Goal: Information Seeking & Learning: Learn about a topic

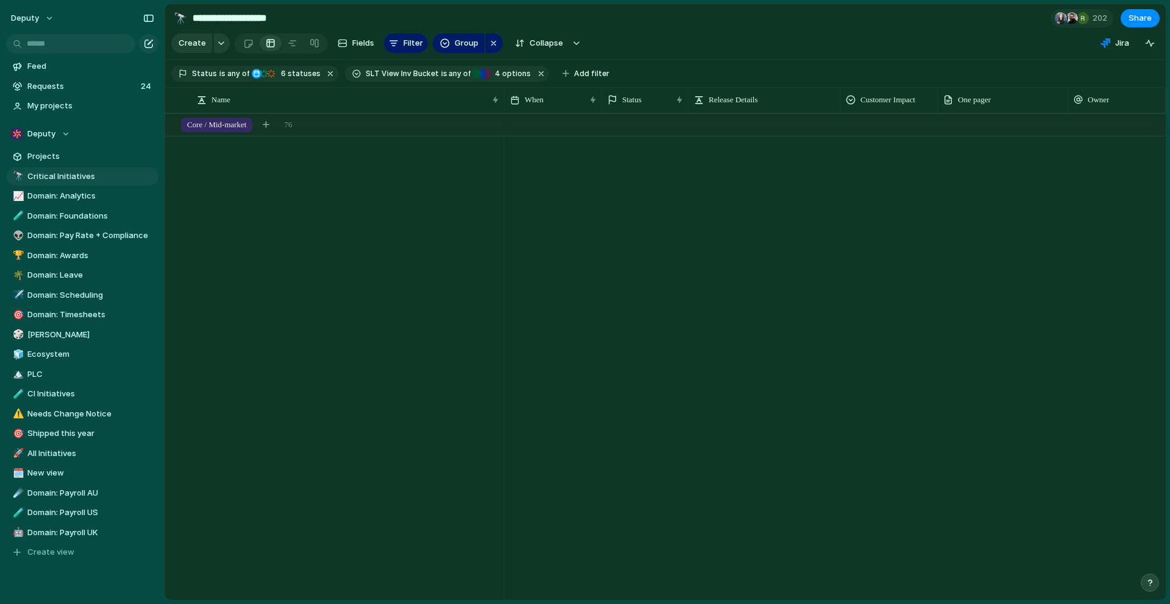
scroll to position [0, 1]
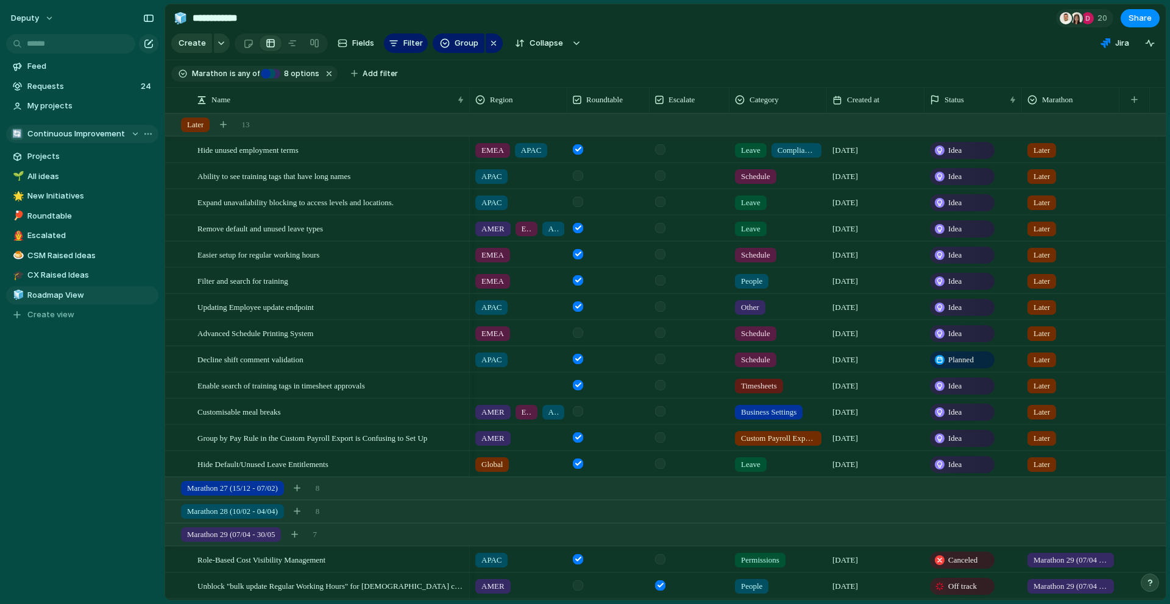
click at [53, 127] on button "🔄 Continuous Improvement" at bounding box center [82, 134] width 152 height 18
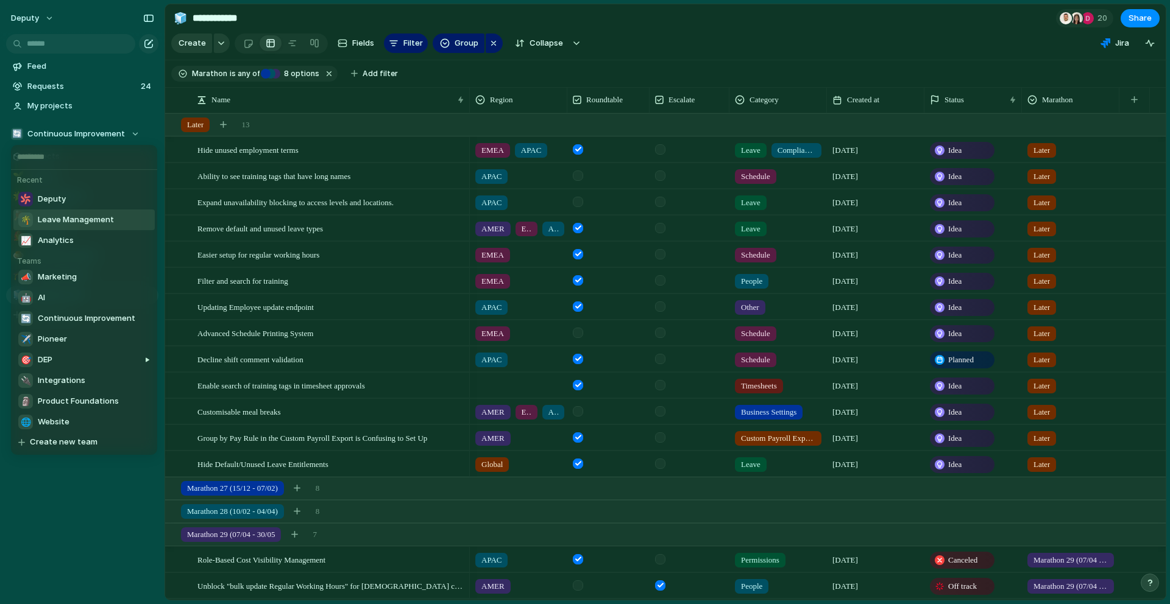
click at [64, 221] on span "Leave Management" at bounding box center [76, 220] width 76 height 12
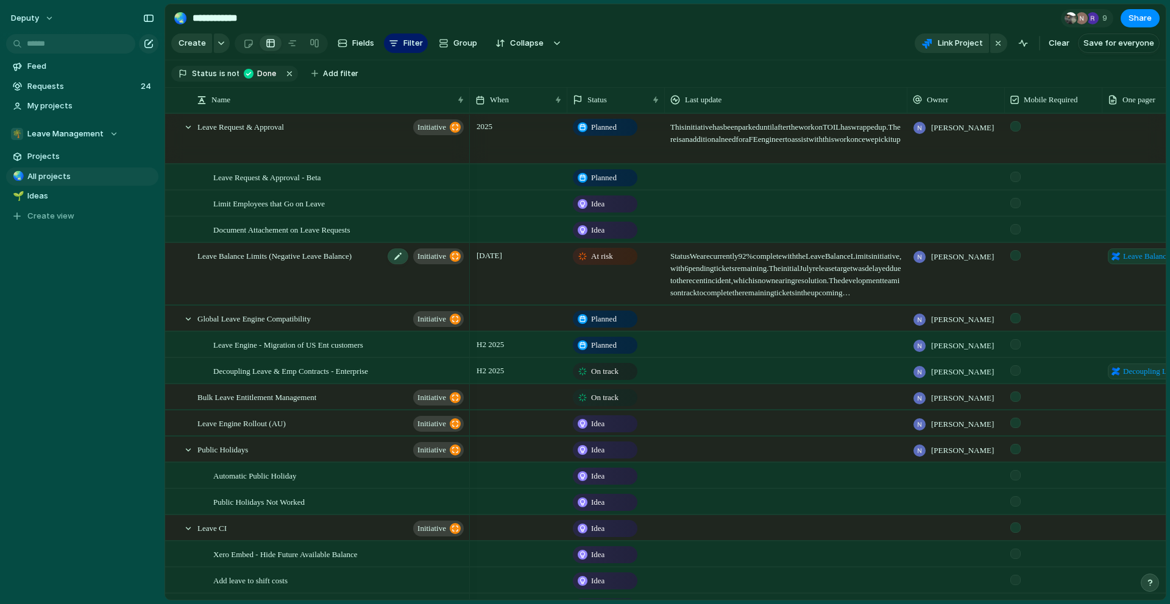
scroll to position [187, 0]
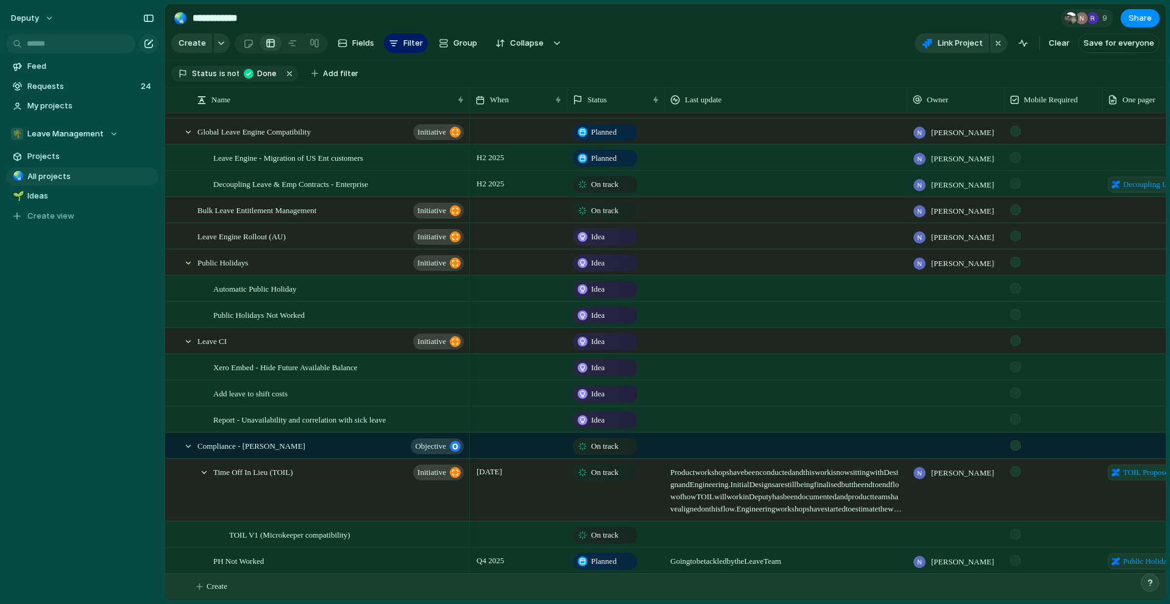
click at [215, 593] on button "Create" at bounding box center [680, 587] width 1007 height 25
type textarea "**********"
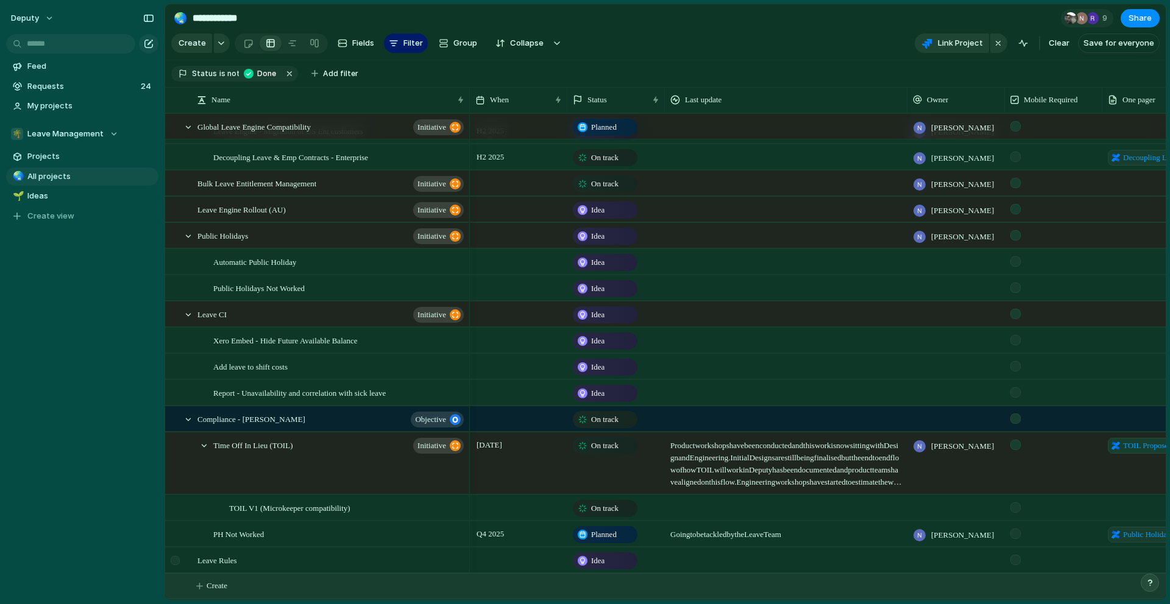
scroll to position [213, 0]
click at [199, 563] on span "Leave Rules" at bounding box center [217, 561] width 40 height 14
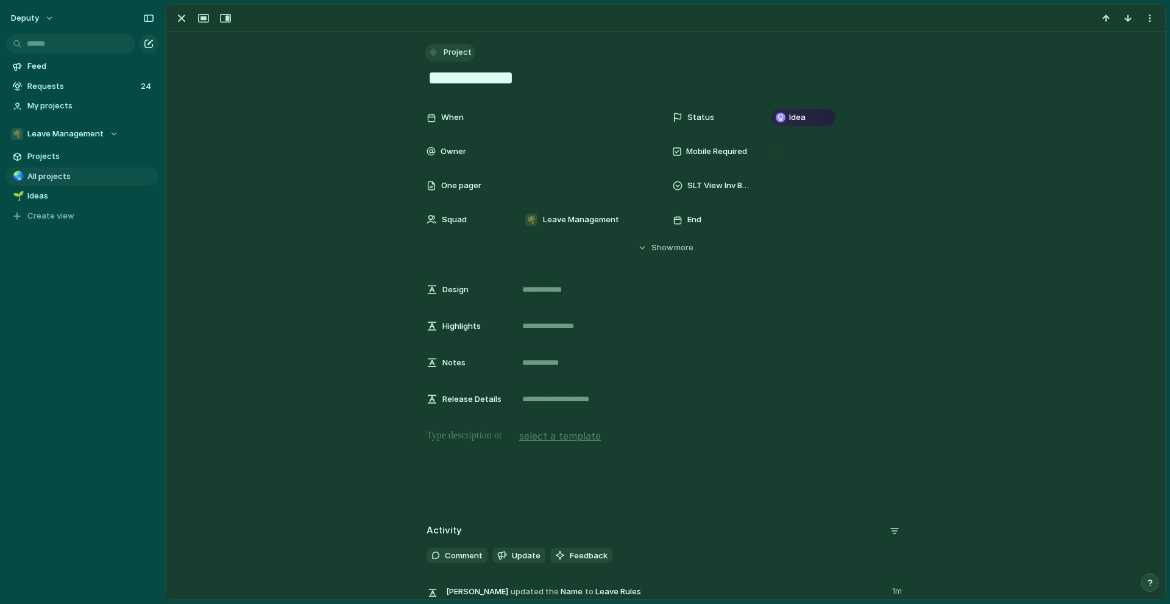
click at [450, 54] on span "Project" at bounding box center [458, 52] width 28 height 12
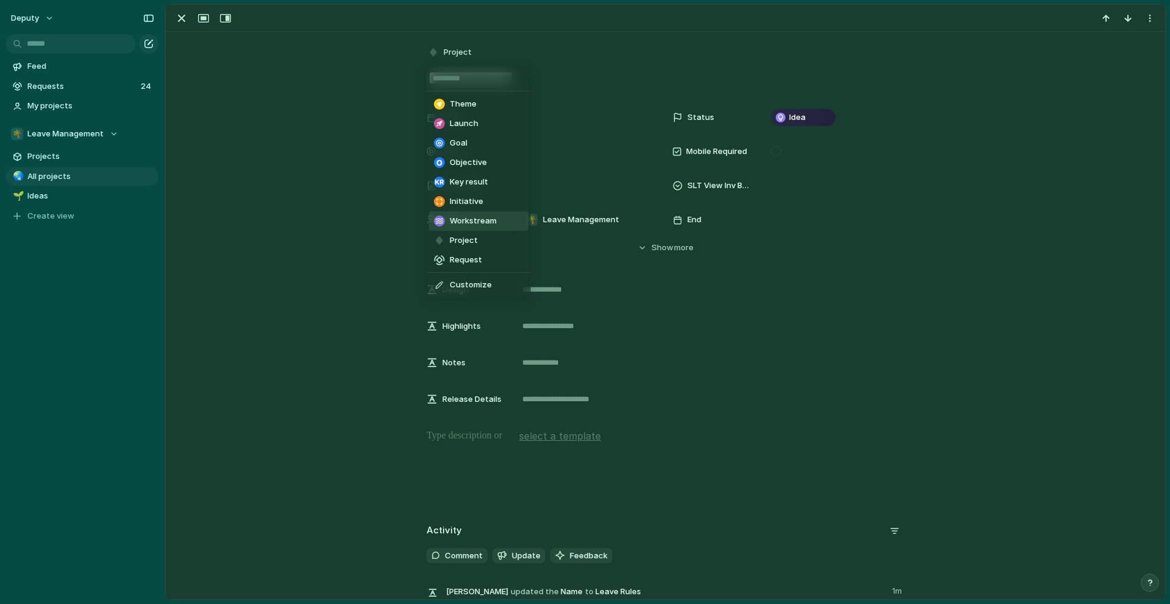
click at [492, 219] on span "Workstream" at bounding box center [473, 221] width 47 height 12
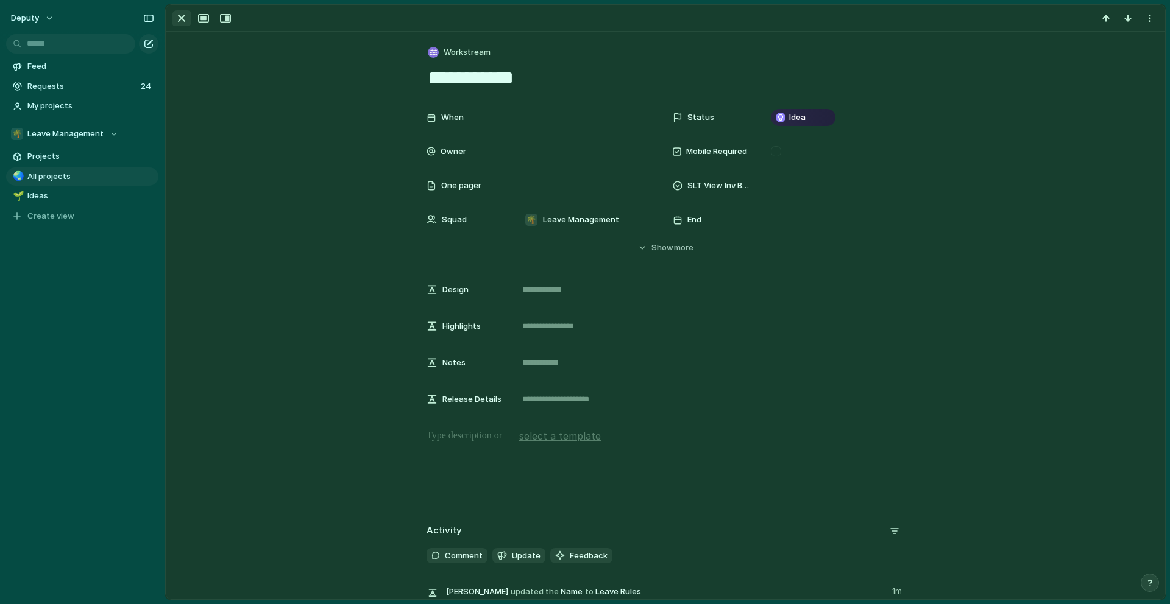
click at [185, 23] on div "button" at bounding box center [181, 18] width 15 height 15
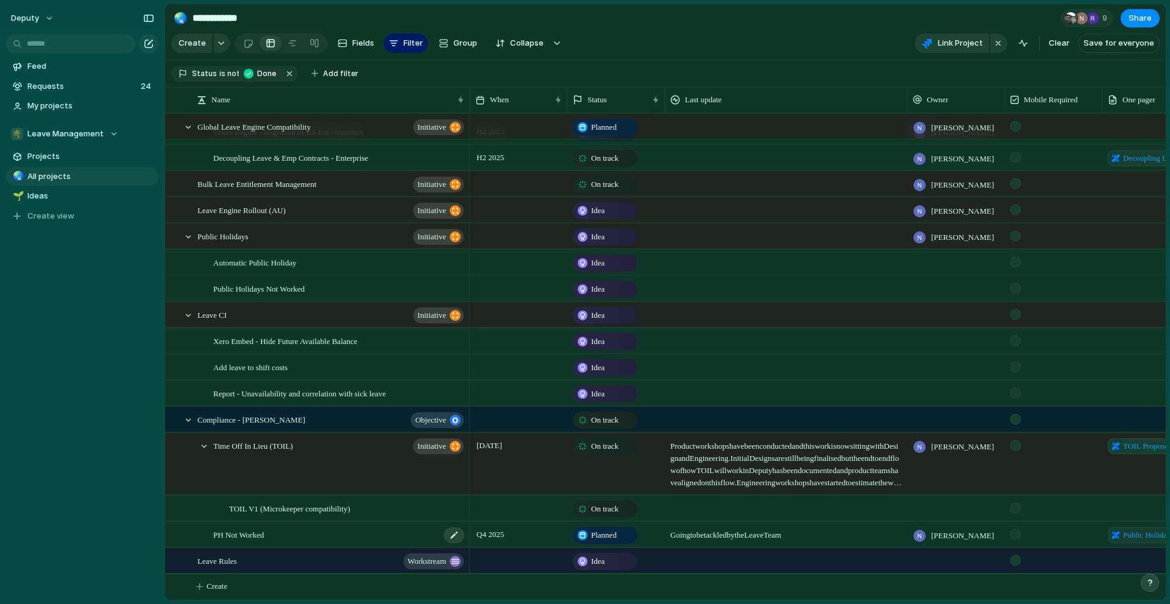
click at [339, 532] on div "PH Not Worked" at bounding box center [339, 535] width 252 height 25
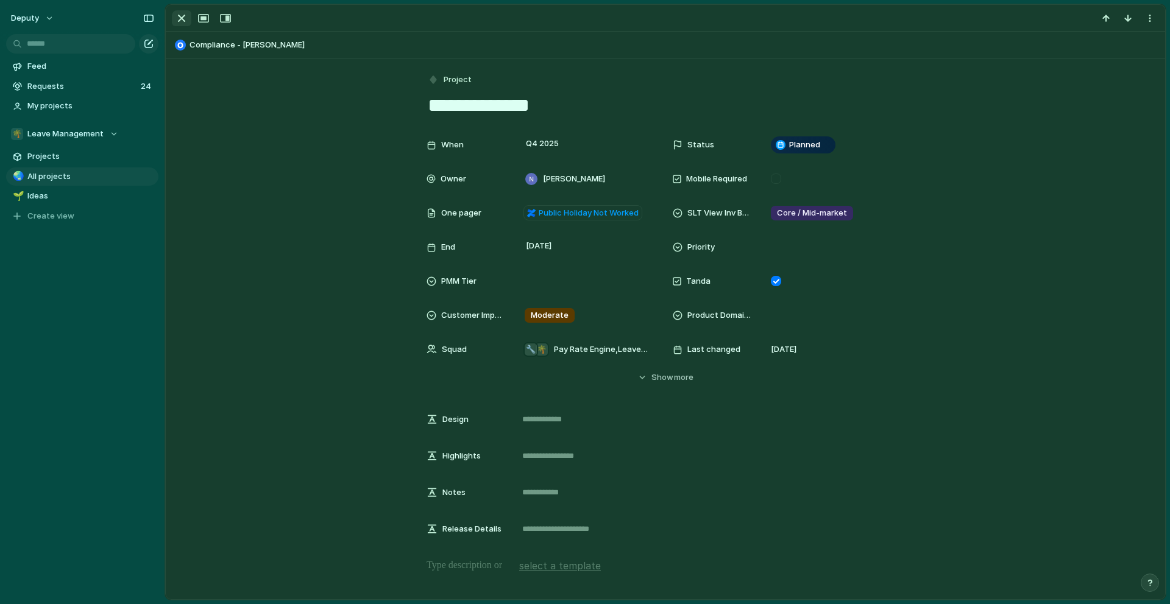
click at [183, 16] on div "button" at bounding box center [181, 18] width 15 height 15
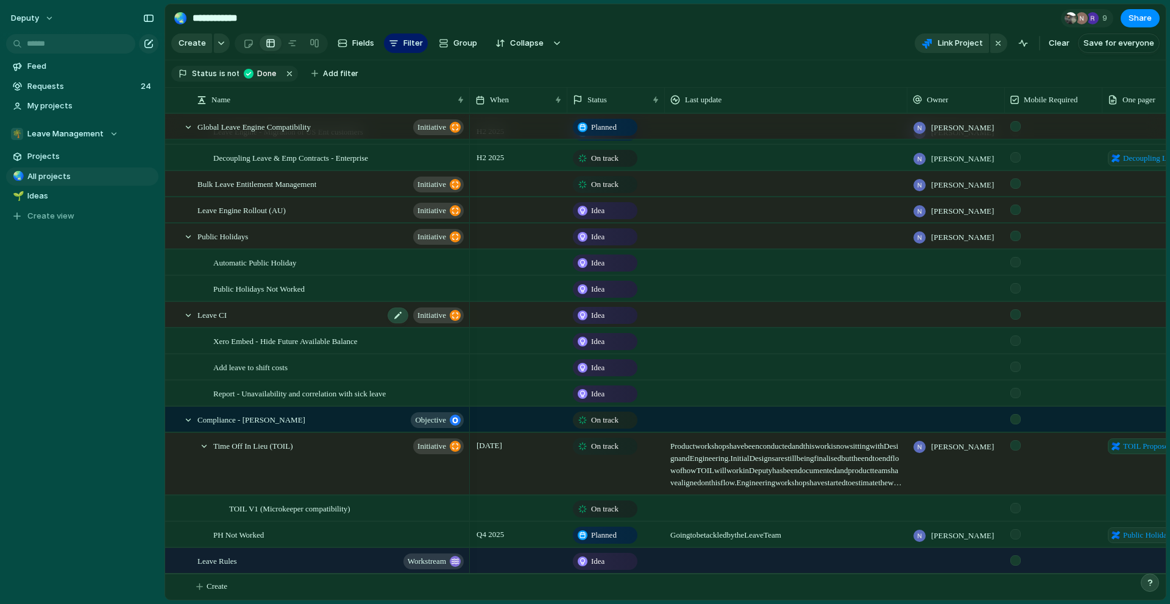
click at [246, 322] on div "Leave CI initiative" at bounding box center [331, 315] width 268 height 25
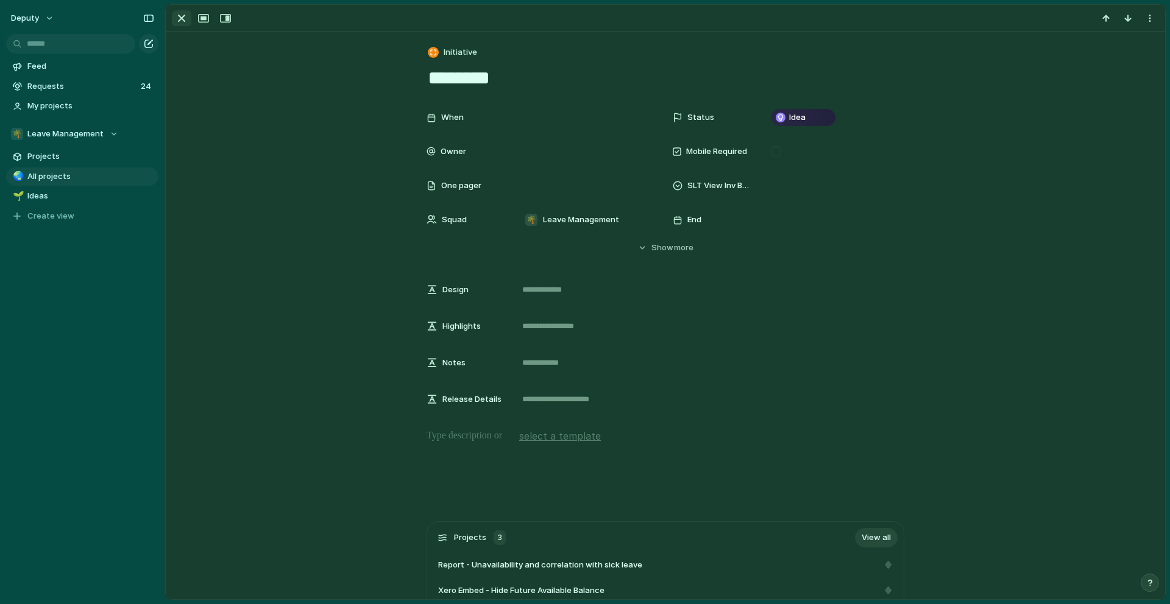
click at [180, 20] on div "button" at bounding box center [181, 18] width 15 height 15
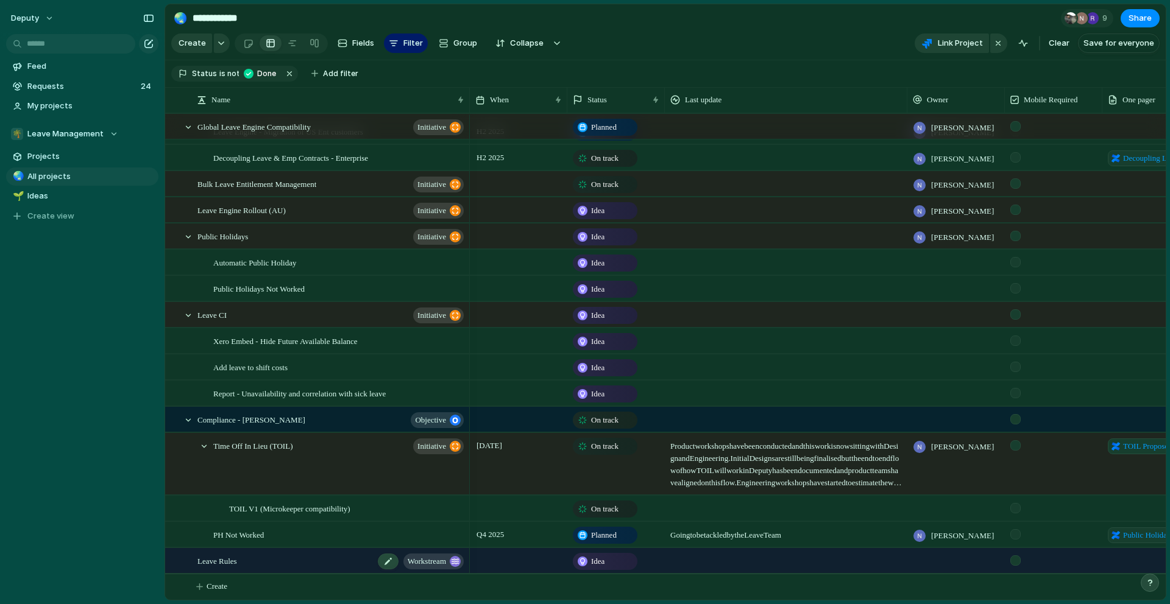
click at [322, 566] on div "Leave Rules workstream" at bounding box center [331, 561] width 268 height 25
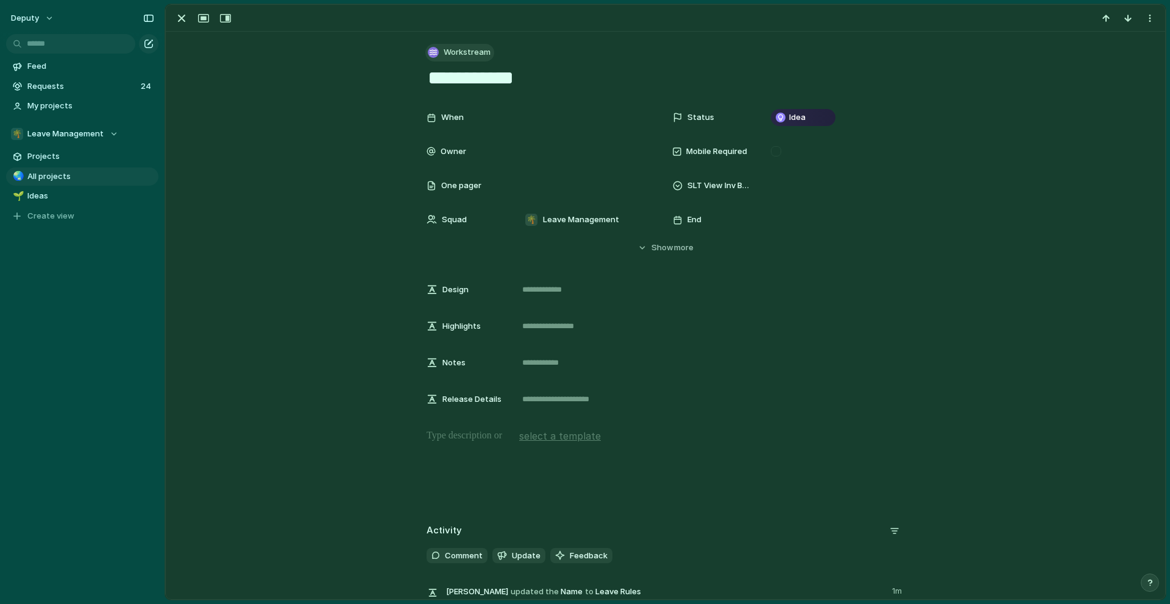
click at [465, 57] on span "Workstream" at bounding box center [467, 52] width 47 height 12
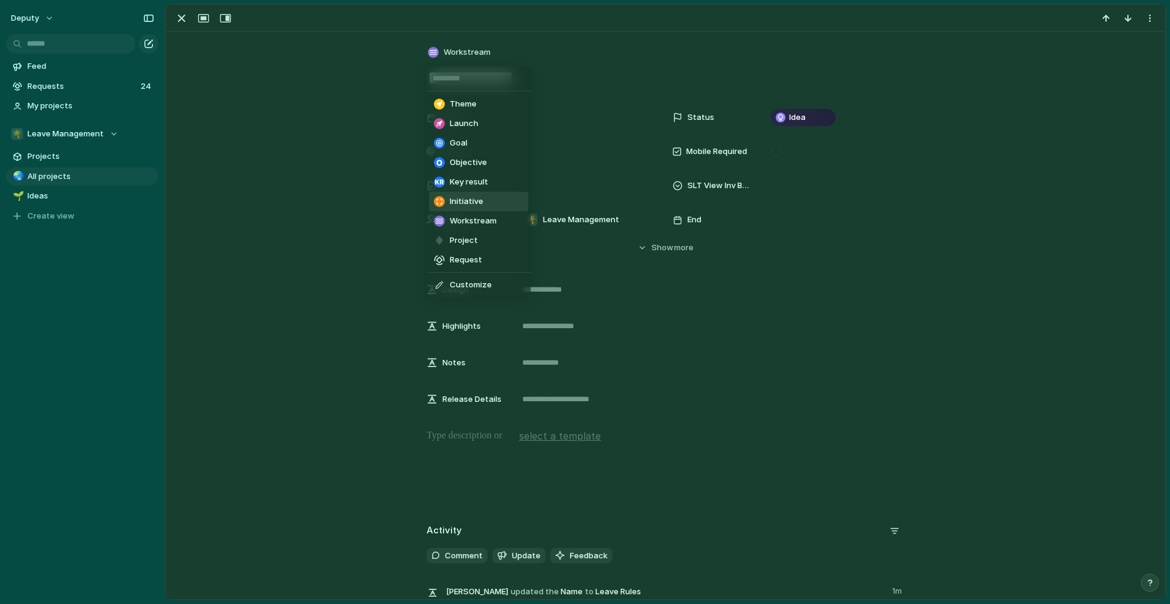
click at [472, 201] on span "Initiative" at bounding box center [467, 202] width 34 height 12
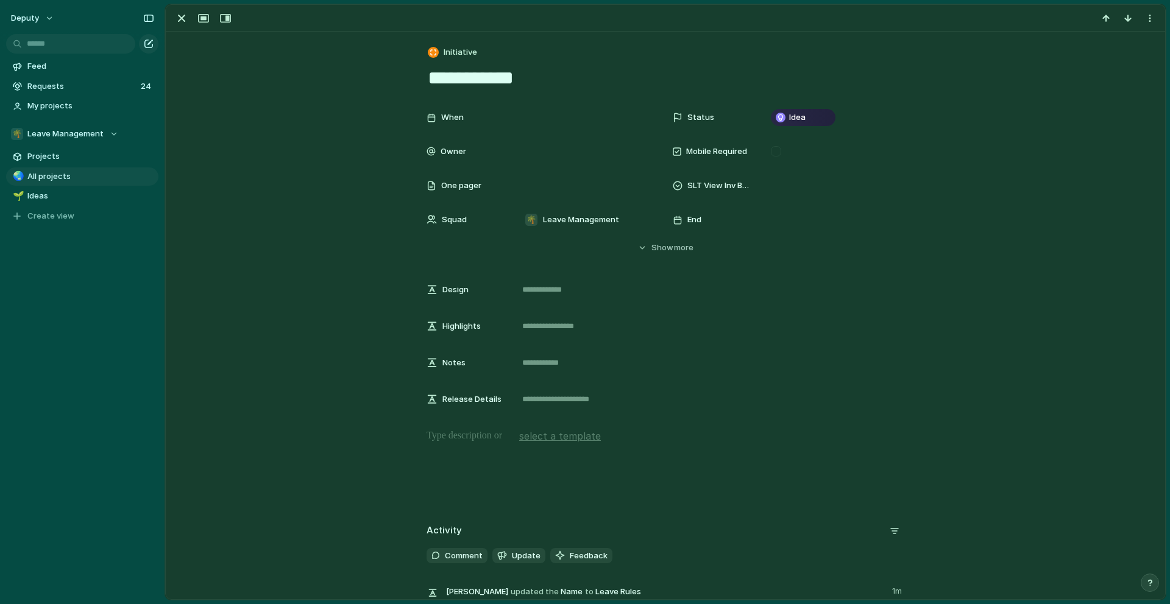
click at [352, 181] on div "When Status Idea Owner Mobile Required One pager SLT View Inv Bucket Squad 🌴 Le…" at bounding box center [665, 179] width 970 height 149
click at [185, 18] on div "button" at bounding box center [181, 18] width 15 height 15
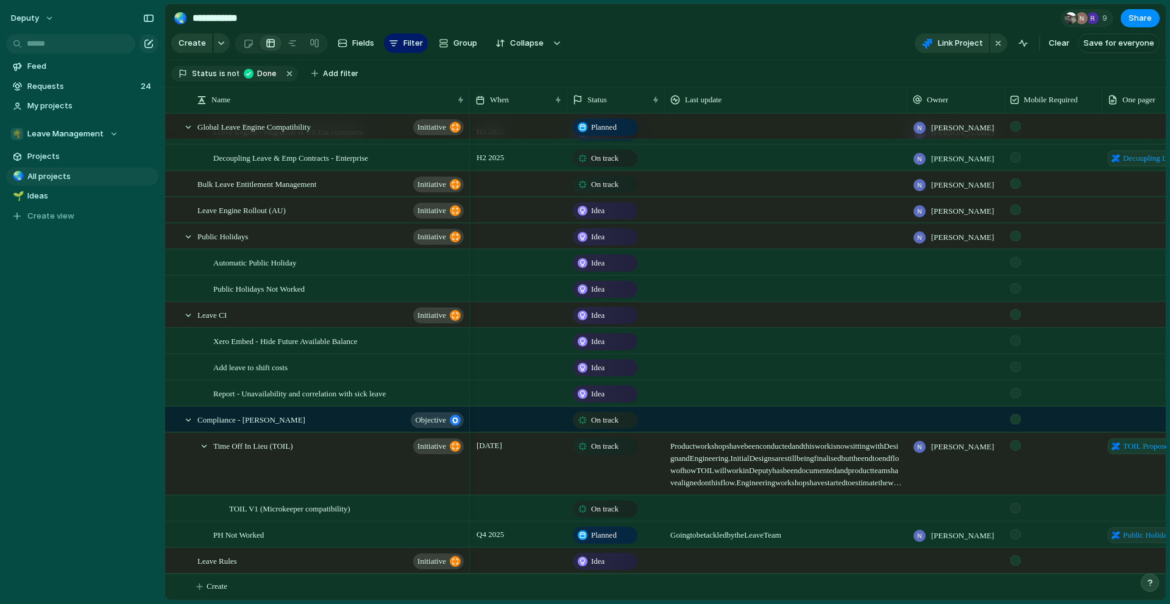
click at [740, 536] on span "Going to be tackled by the Leave Team" at bounding box center [785, 532] width 241 height 19
click at [729, 536] on span "Going to be tackled by the Leave Team" at bounding box center [785, 532] width 241 height 19
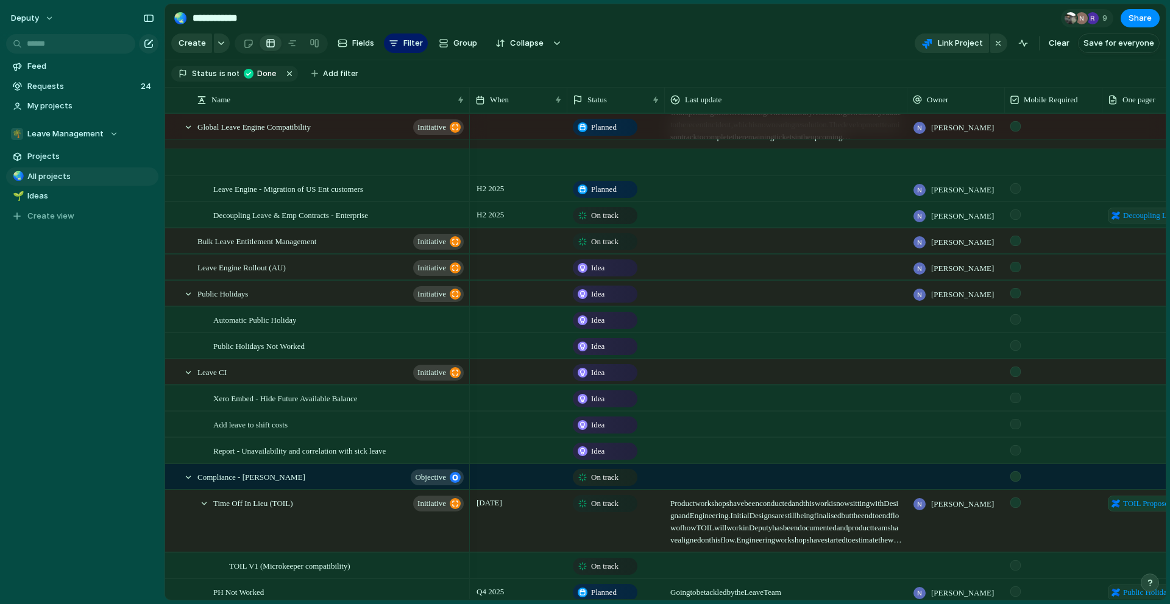
scroll to position [213, 0]
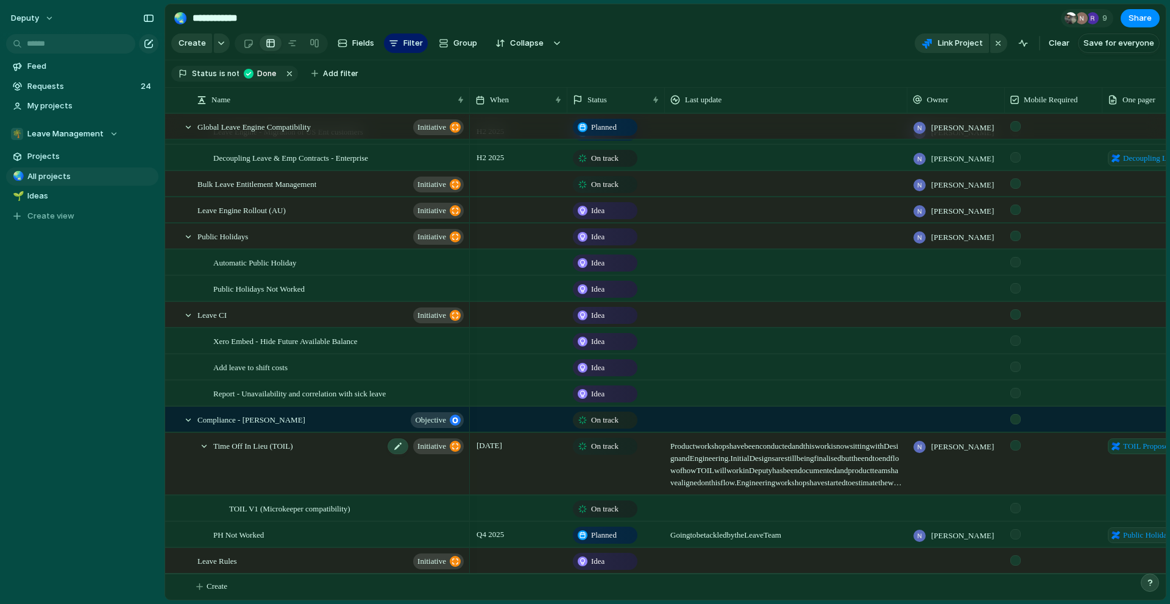
click at [341, 461] on div "Time Off In [GEOGRAPHIC_DATA] (TOIL) initiative" at bounding box center [339, 465] width 252 height 62
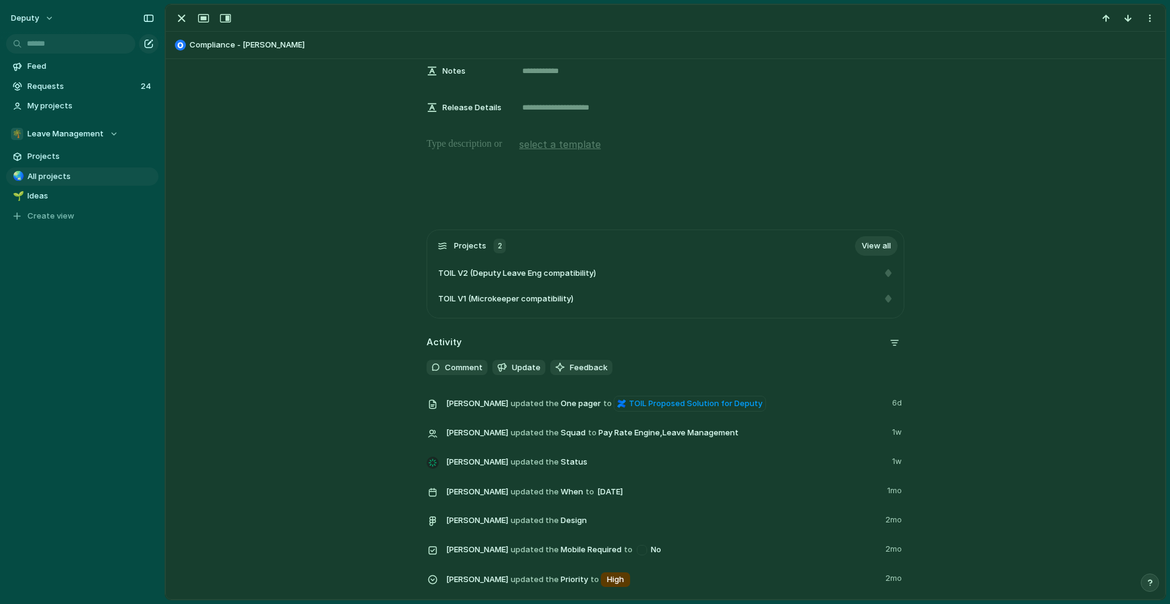
scroll to position [416, 0]
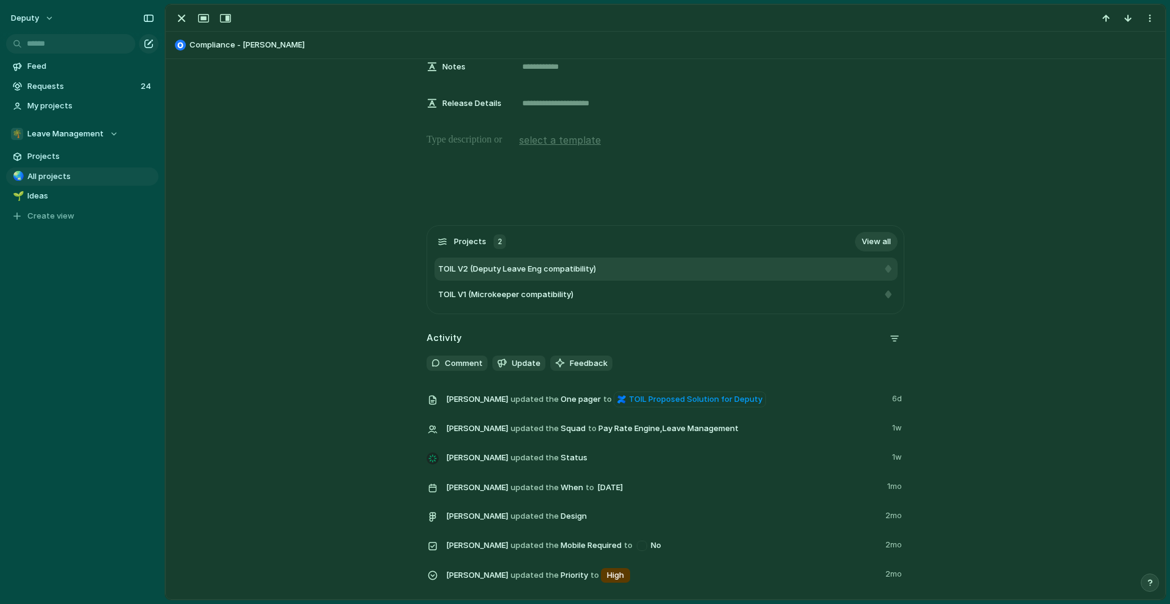
click at [552, 267] on span "TOIL V2 (Deputy Leave Eng compatibility)" at bounding box center [517, 269] width 158 height 12
type textarea "**********"
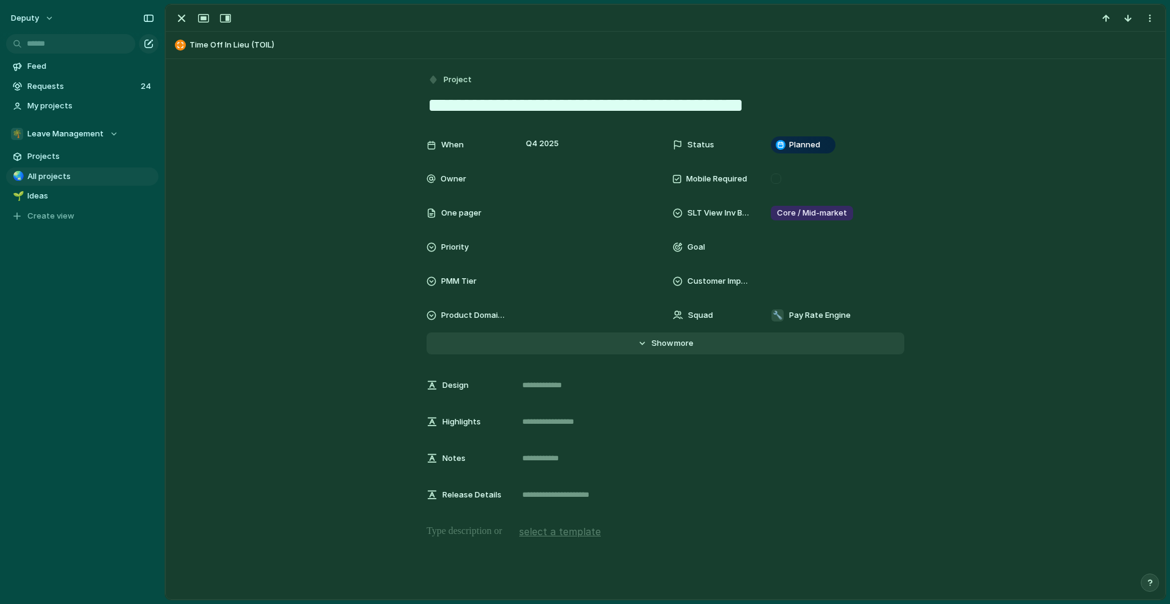
click at [651, 339] on span "Show" at bounding box center [662, 344] width 22 height 12
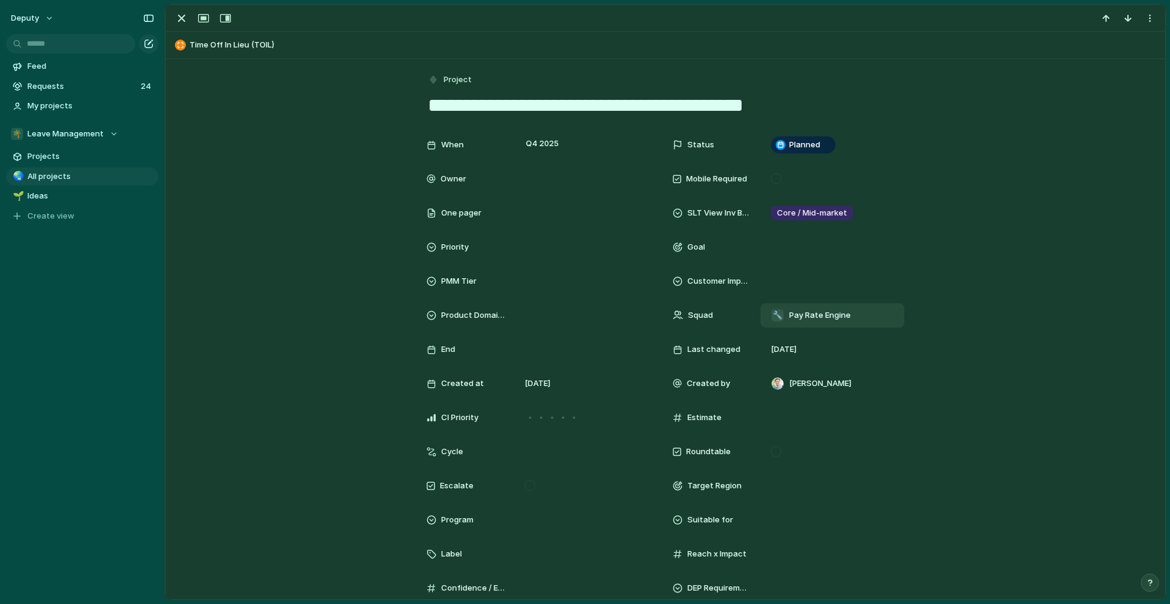
click at [864, 322] on div "🔧 Pay Rate Engine" at bounding box center [832, 315] width 133 height 13
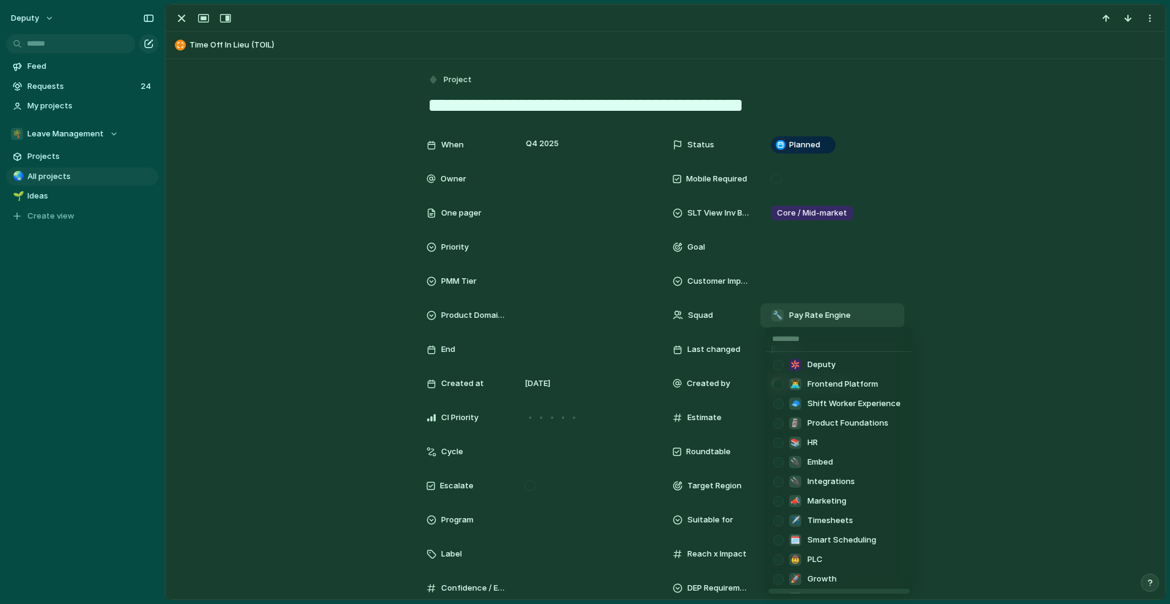
click at [851, 341] on input "text" at bounding box center [839, 339] width 146 height 24
click at [94, 135] on div "Deputy 👨‍💻 Frontend Platform 🧢 Shift Worker Experience 🗿 Product Foundations 📚 …" at bounding box center [585, 302] width 1170 height 604
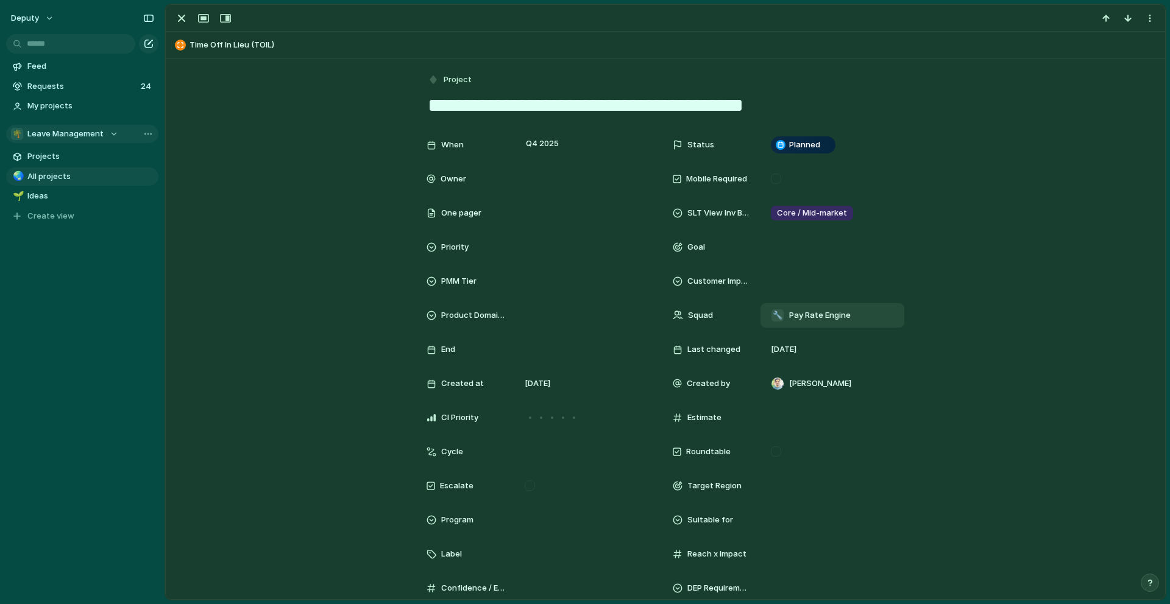
click at [90, 136] on span "Leave Management" at bounding box center [65, 134] width 76 height 12
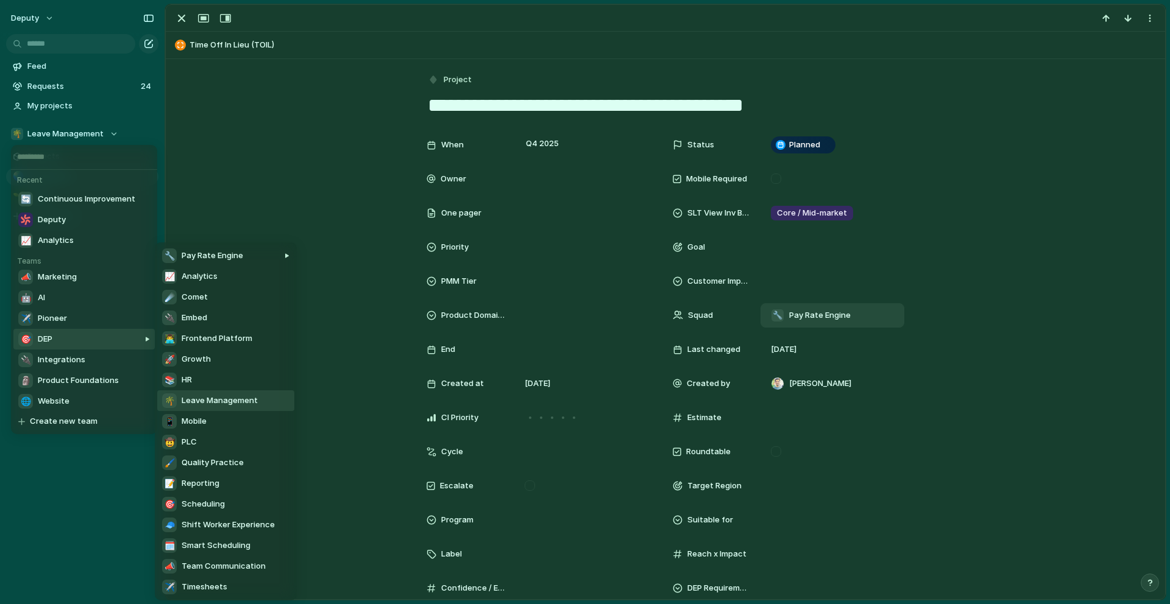
click at [276, 398] on li "🌴 Leave Management" at bounding box center [225, 401] width 137 height 21
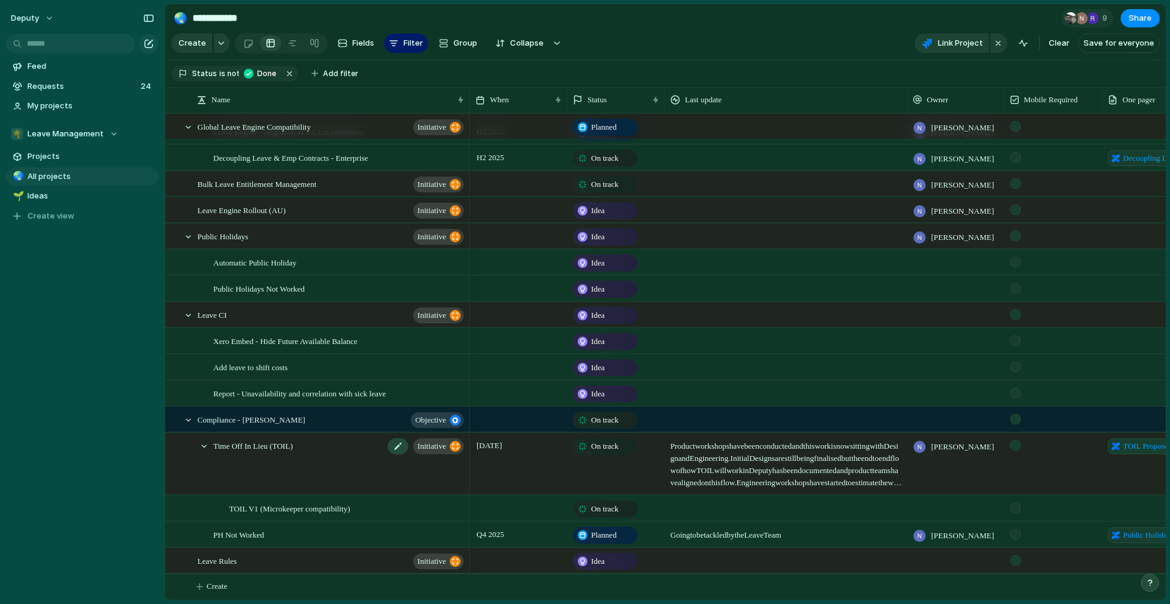
scroll to position [0, 162]
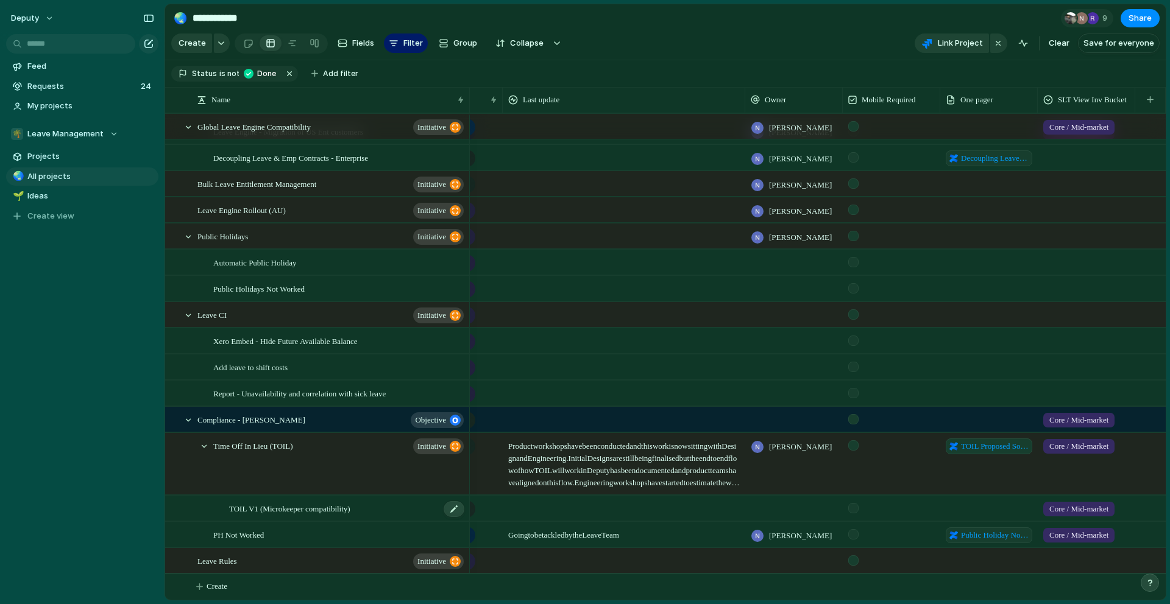
click at [328, 509] on span "TOIL V1 (Microkeeper compatibility)" at bounding box center [289, 508] width 121 height 14
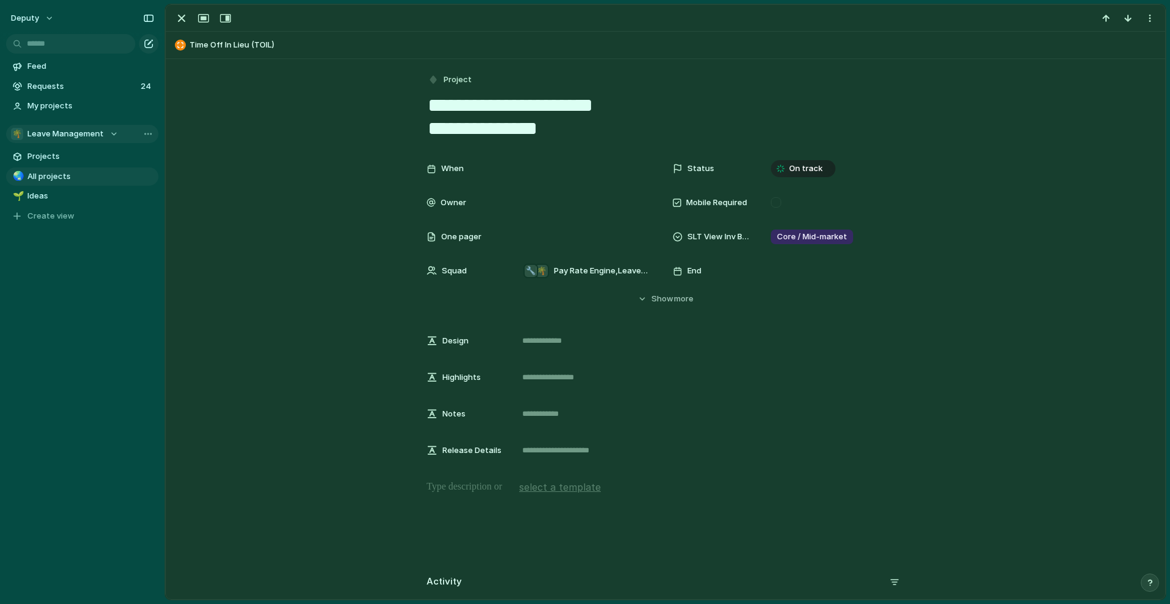
click at [60, 138] on span "Leave Management" at bounding box center [65, 134] width 76 height 12
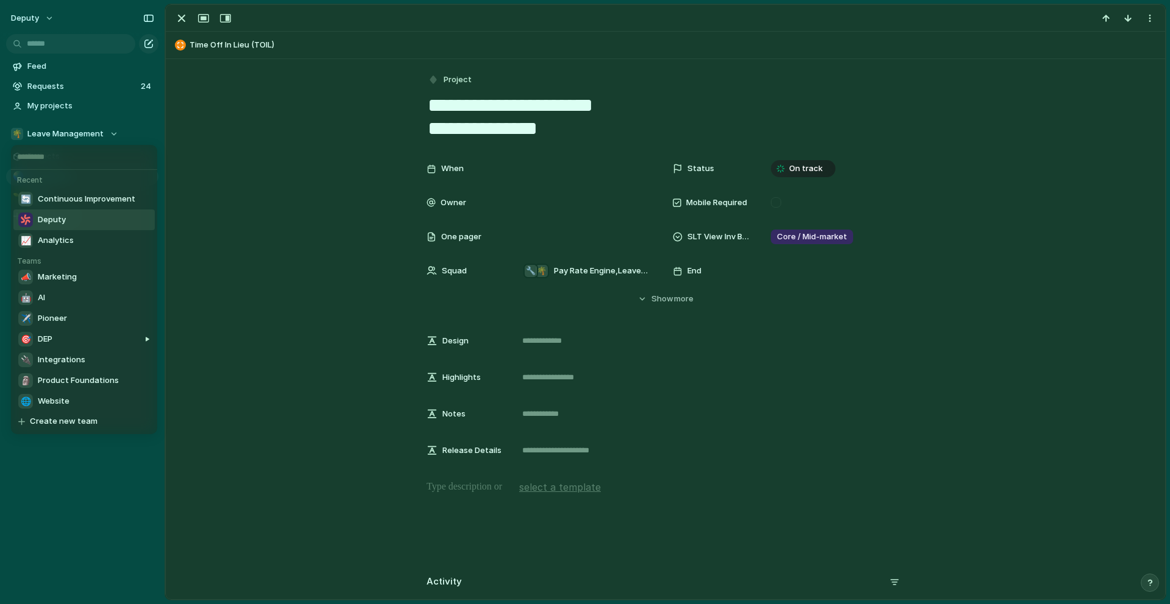
click at [69, 225] on li "Deputy" at bounding box center [83, 220] width 141 height 21
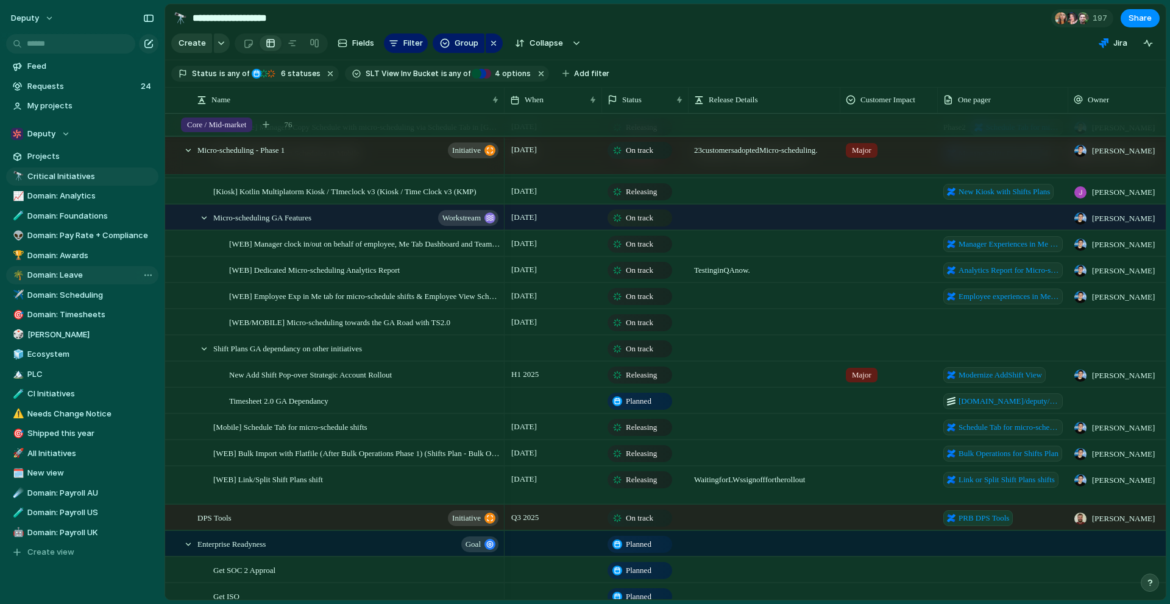
click at [74, 276] on span "Domain: Leave" at bounding box center [90, 275] width 127 height 12
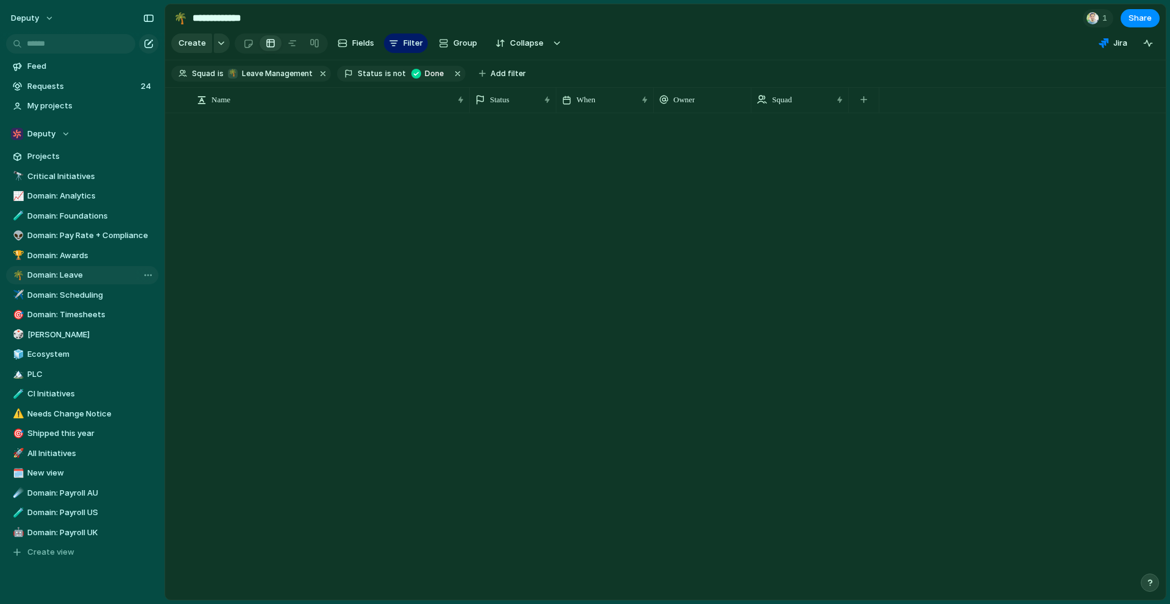
type input "**********"
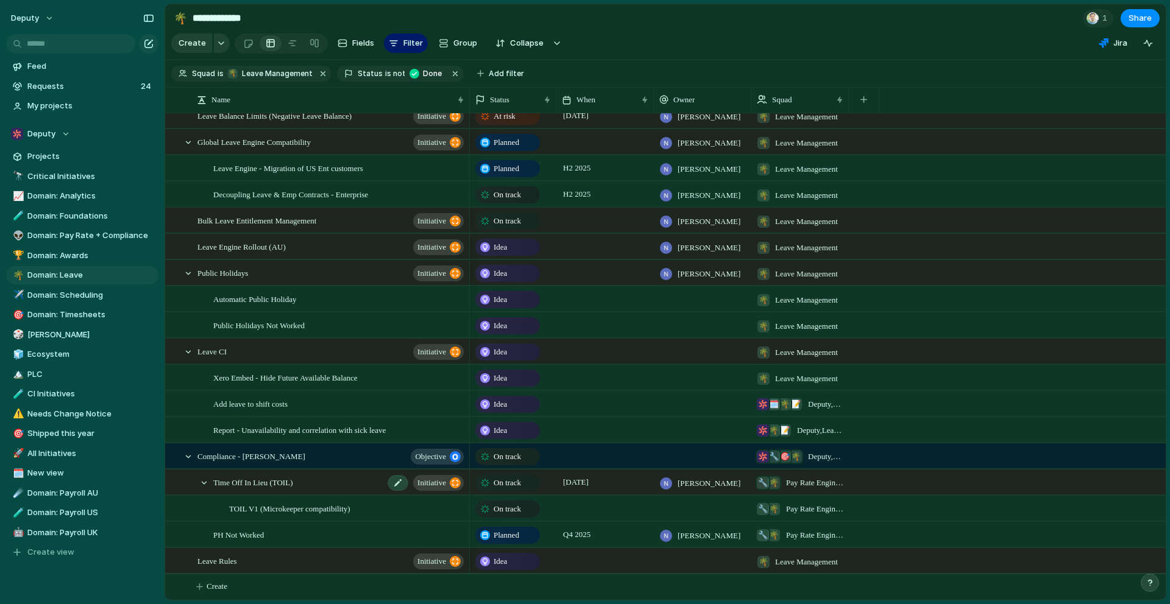
click at [319, 482] on div "Time Off In [GEOGRAPHIC_DATA] (TOIL) initiative" at bounding box center [339, 482] width 252 height 25
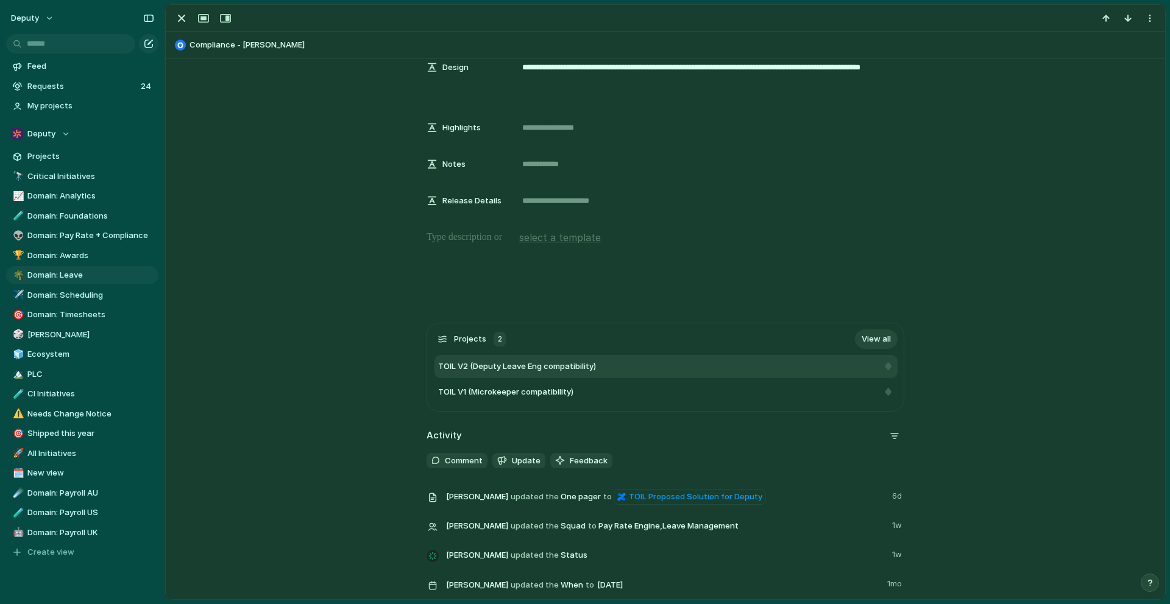
click at [616, 367] on div "TOIL V2 (Deputy Leave Eng compatibility)" at bounding box center [658, 367] width 440 height 12
type textarea "**********"
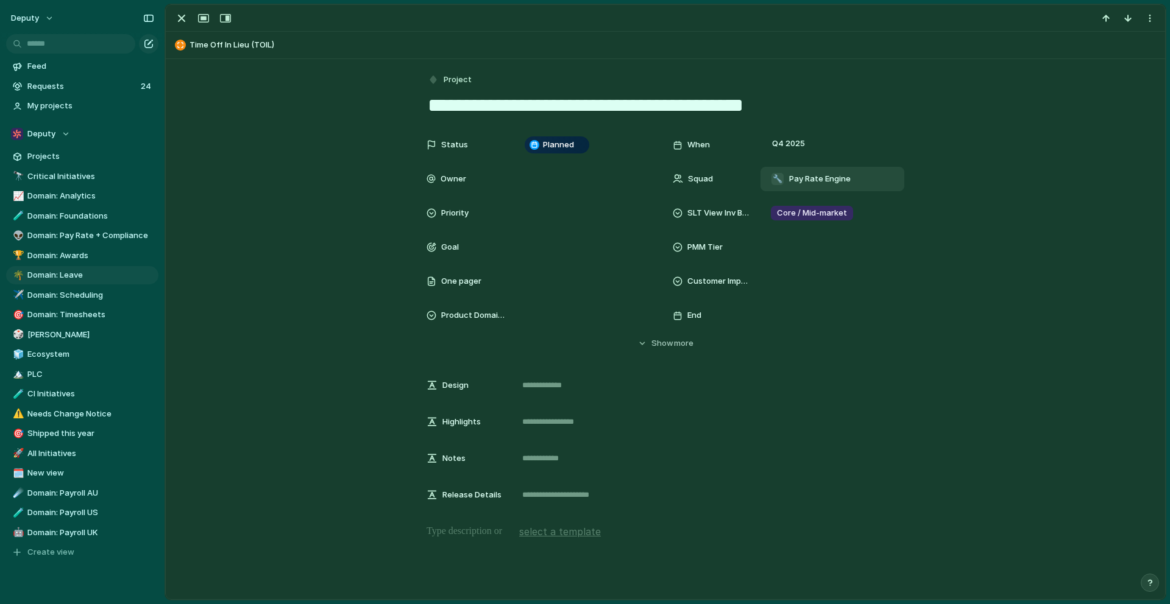
click at [852, 174] on div "🔧 Pay Rate Engine" at bounding box center [811, 178] width 90 height 13
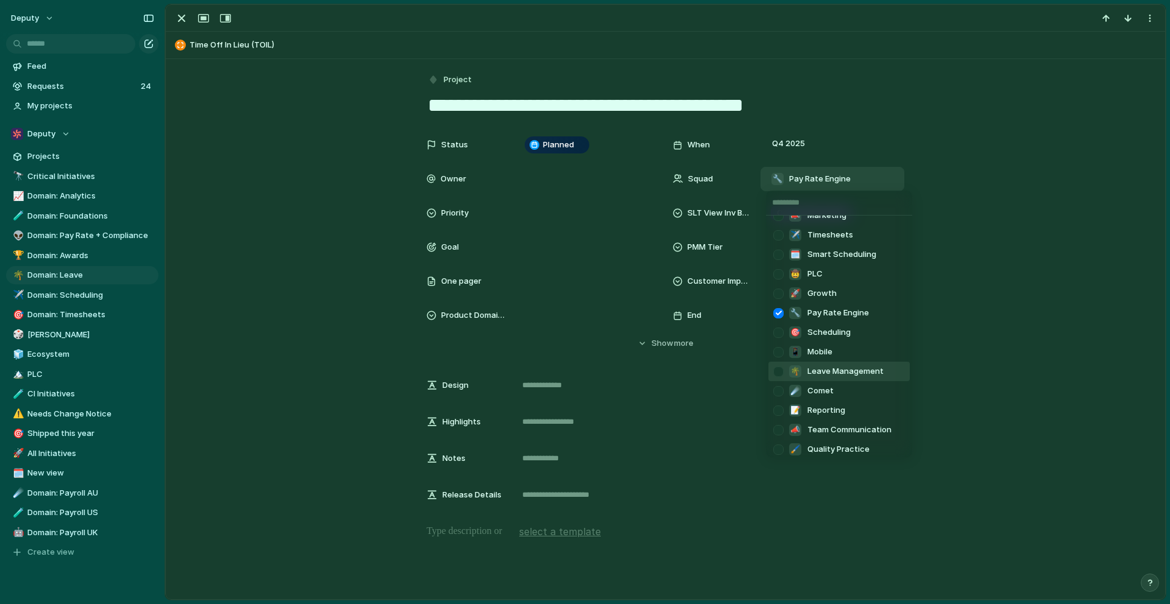
click at [828, 372] on span "Leave Management" at bounding box center [845, 372] width 76 height 12
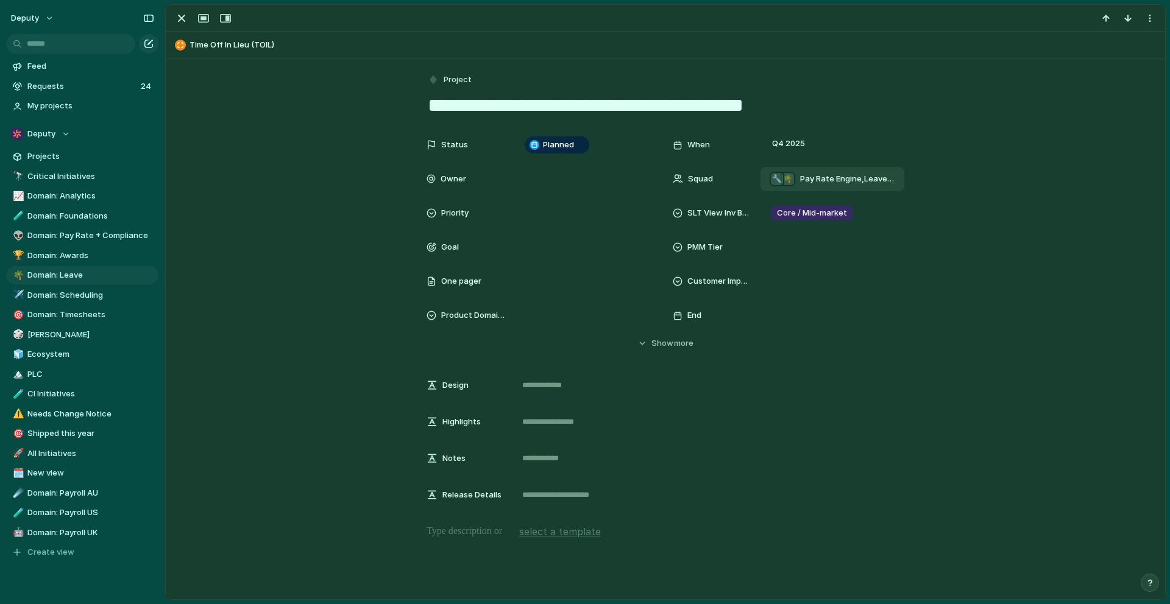
click at [996, 364] on div "Status Planned When Q4 2025 Owner Squad 🌴 🔧 Pay Rate Engine , Leave Management …" at bounding box center [665, 320] width 970 height 375
click at [176, 20] on div "button" at bounding box center [181, 18] width 15 height 15
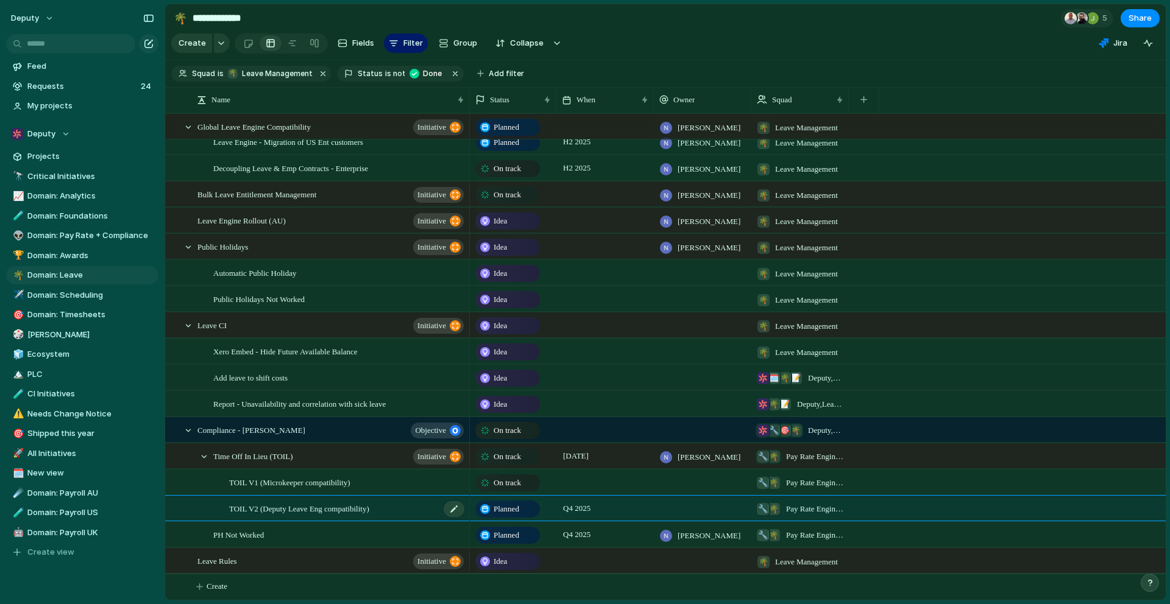
click at [342, 508] on span "TOIL V2 (Deputy Leave Eng compatibility)" at bounding box center [299, 508] width 140 height 14
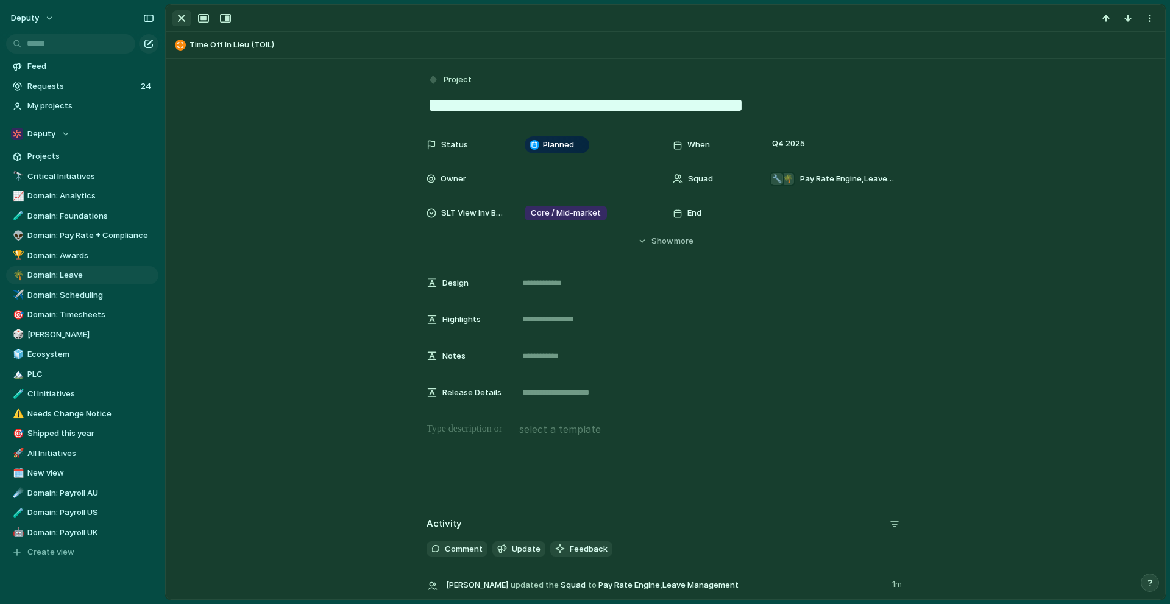
click at [175, 16] on div "button" at bounding box center [181, 18] width 15 height 15
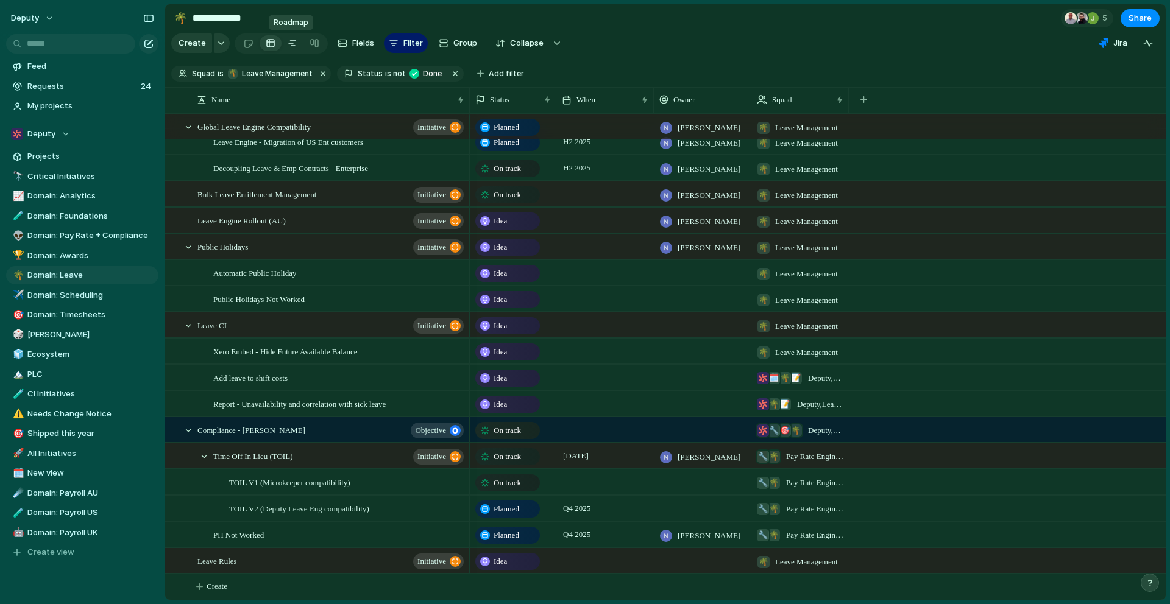
click at [292, 47] on div at bounding box center [293, 43] width 10 height 19
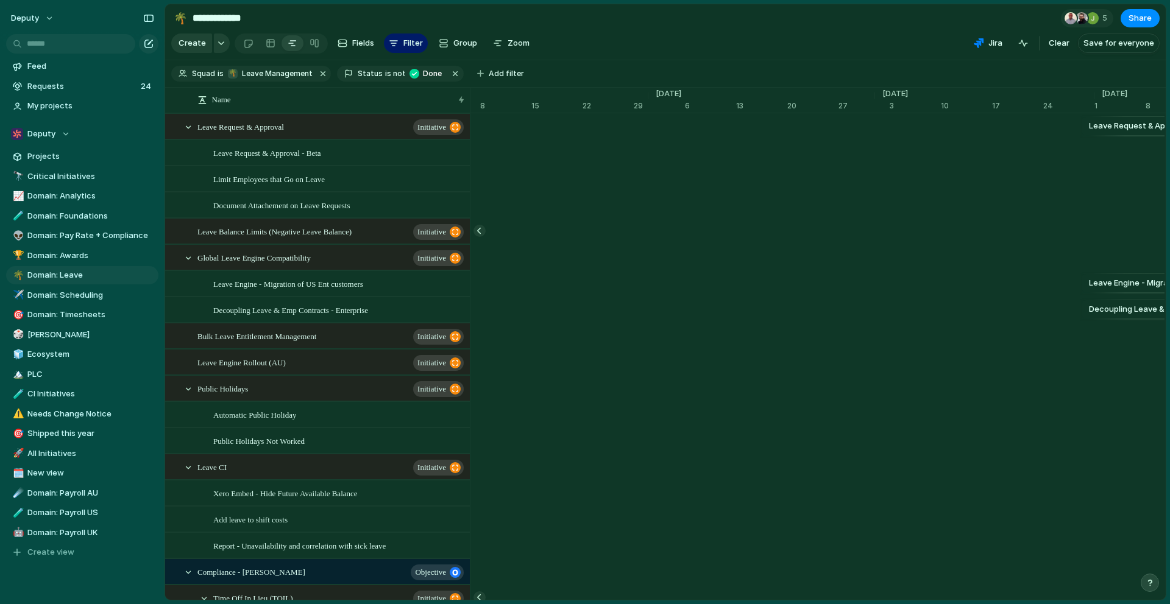
scroll to position [0, 8244]
click at [187, 125] on div at bounding box center [188, 127] width 11 height 11
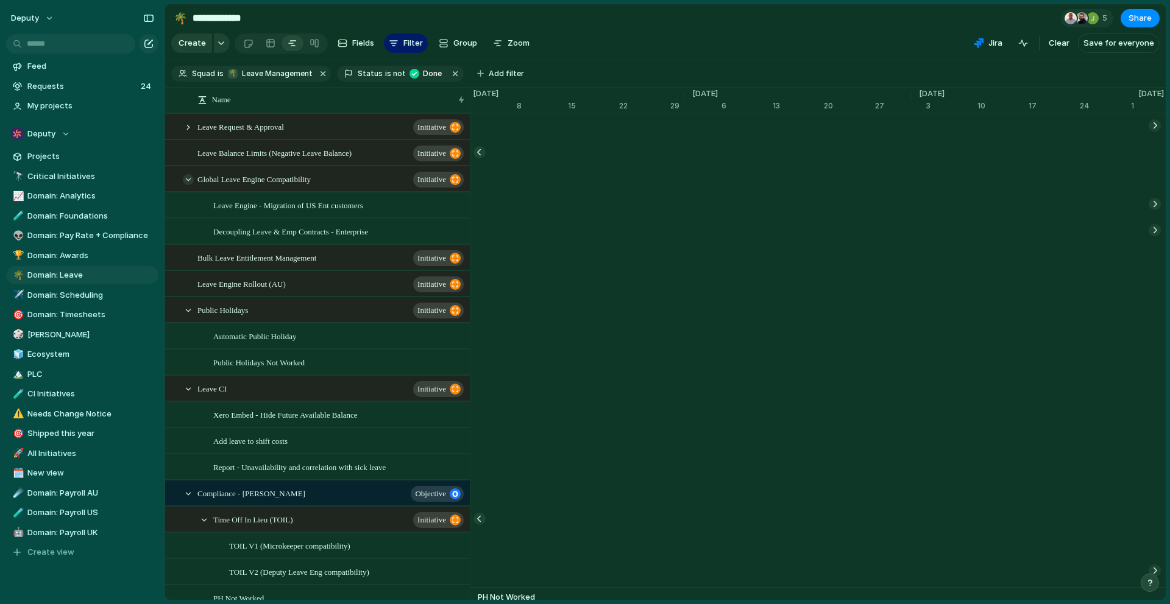
click at [186, 182] on div at bounding box center [188, 179] width 11 height 11
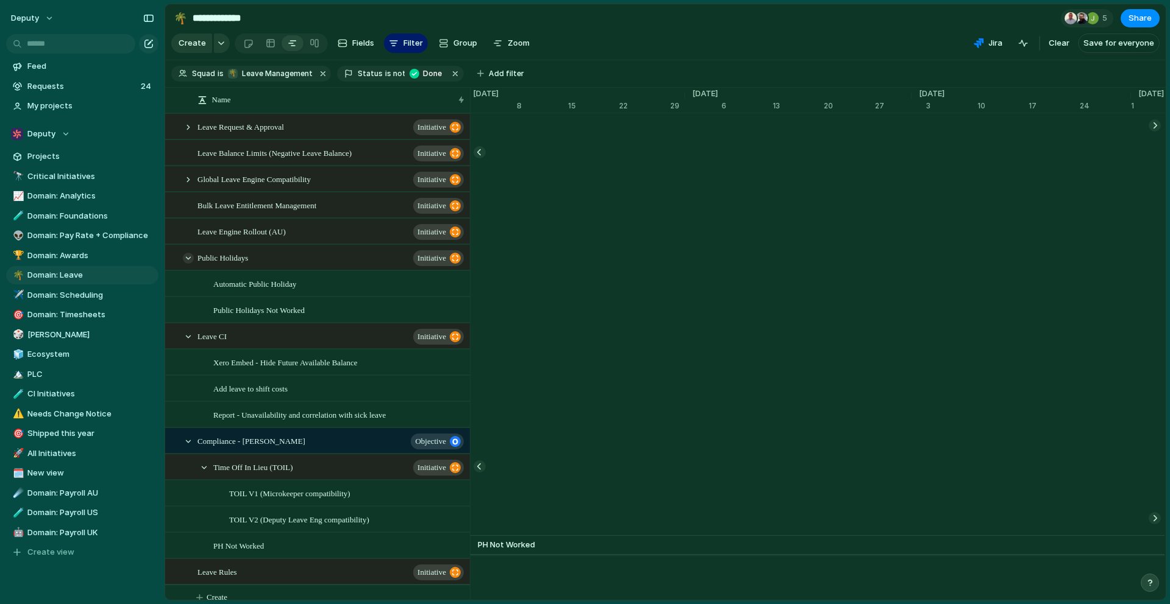
click at [187, 263] on div at bounding box center [188, 258] width 11 height 11
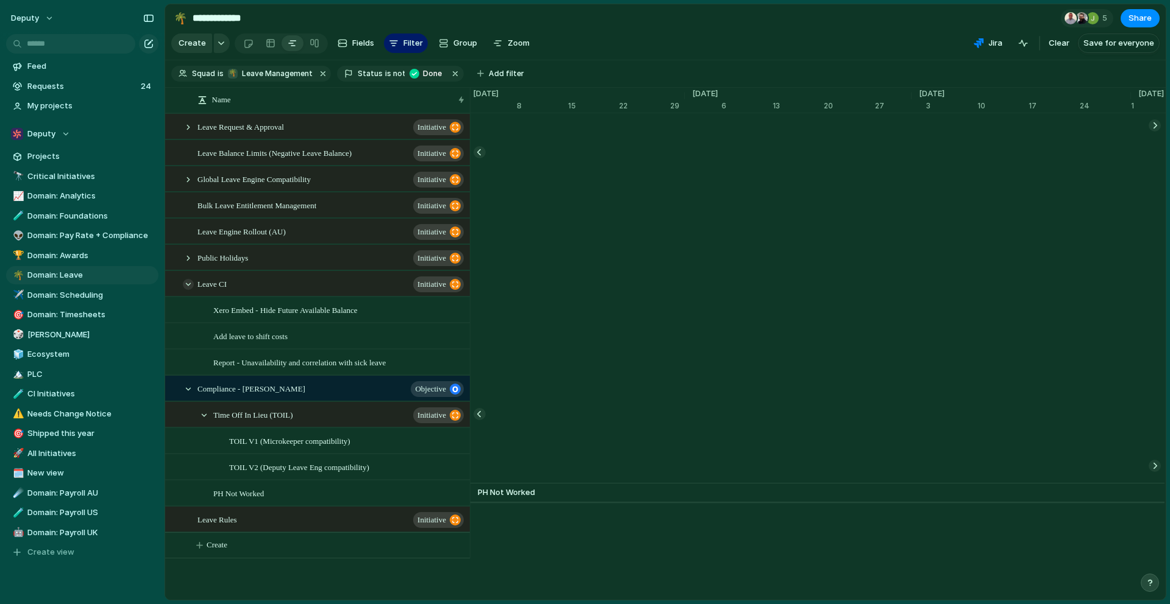
click at [186, 286] on div at bounding box center [188, 284] width 11 height 11
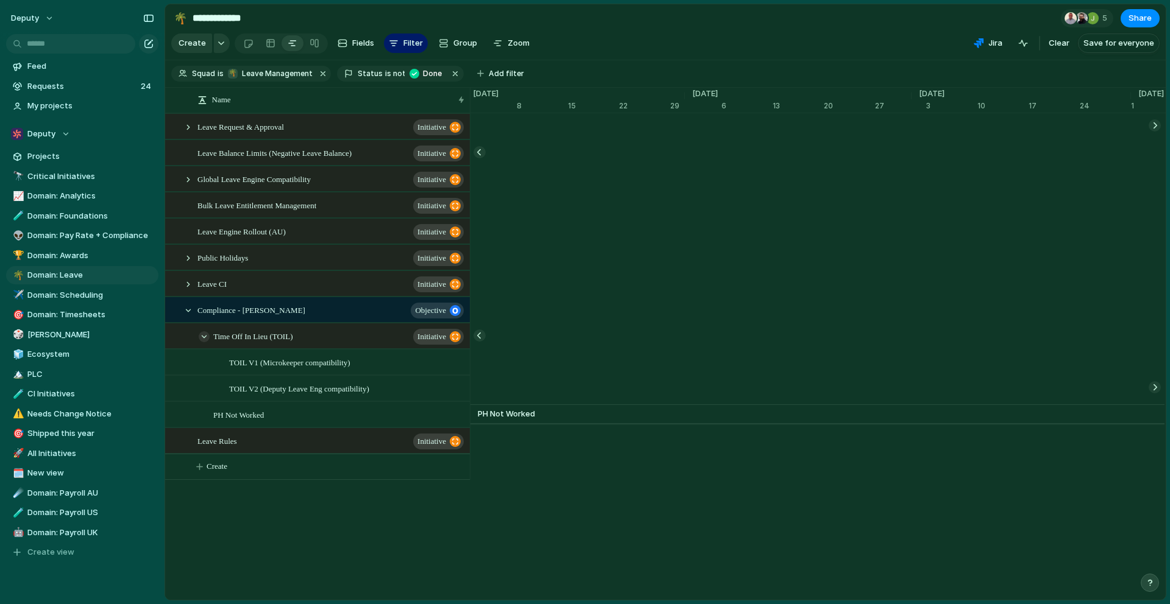
click at [204, 336] on div at bounding box center [204, 336] width 11 height 11
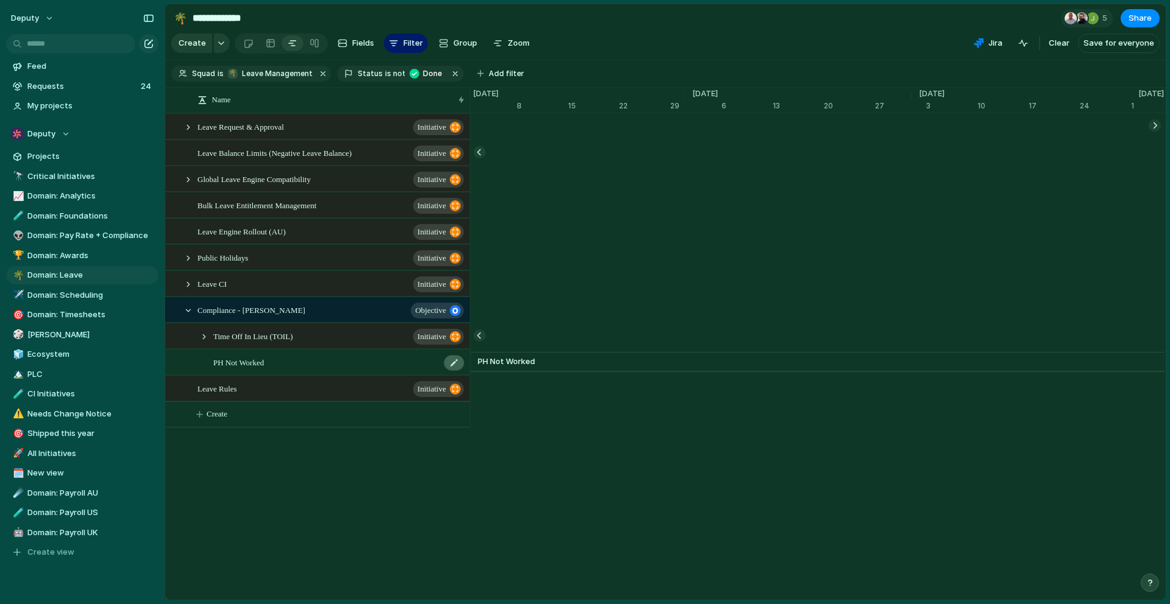
click at [453, 364] on div at bounding box center [454, 363] width 21 height 16
click at [281, 362] on div "PH Not Worked" at bounding box center [339, 362] width 252 height 25
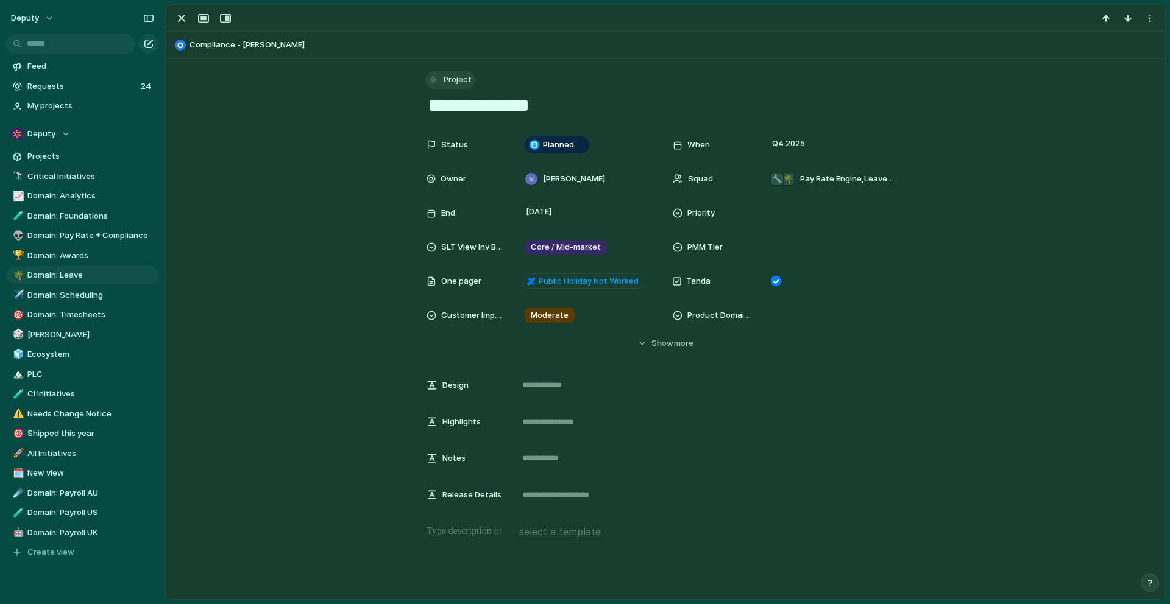
click at [453, 77] on span "Project" at bounding box center [458, 80] width 28 height 12
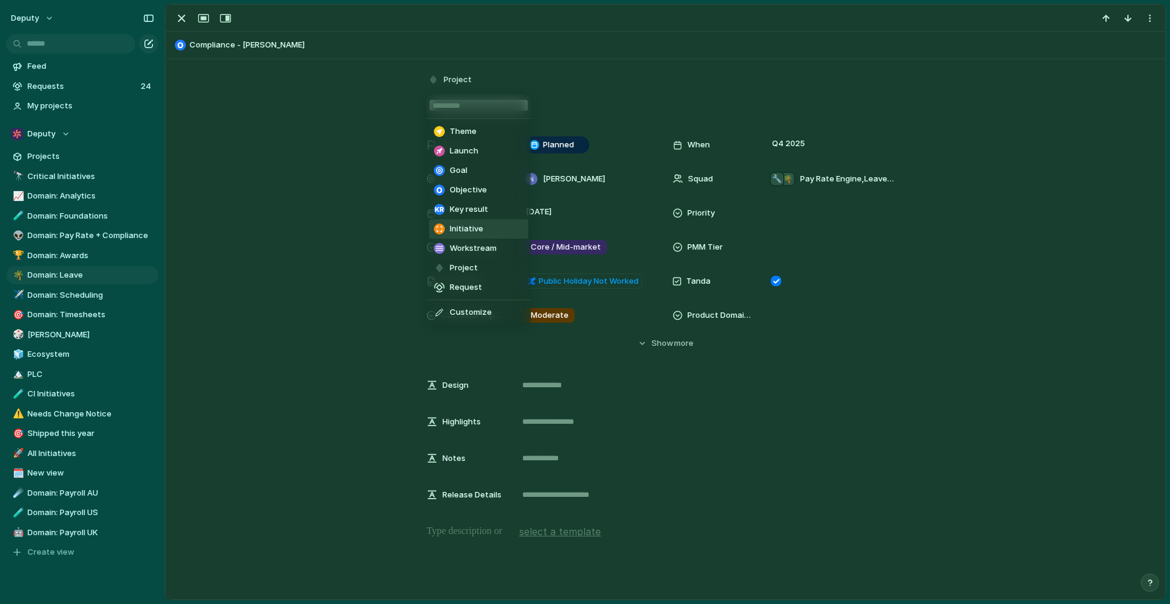
click at [489, 232] on li "Initiative" at bounding box center [478, 228] width 99 height 19
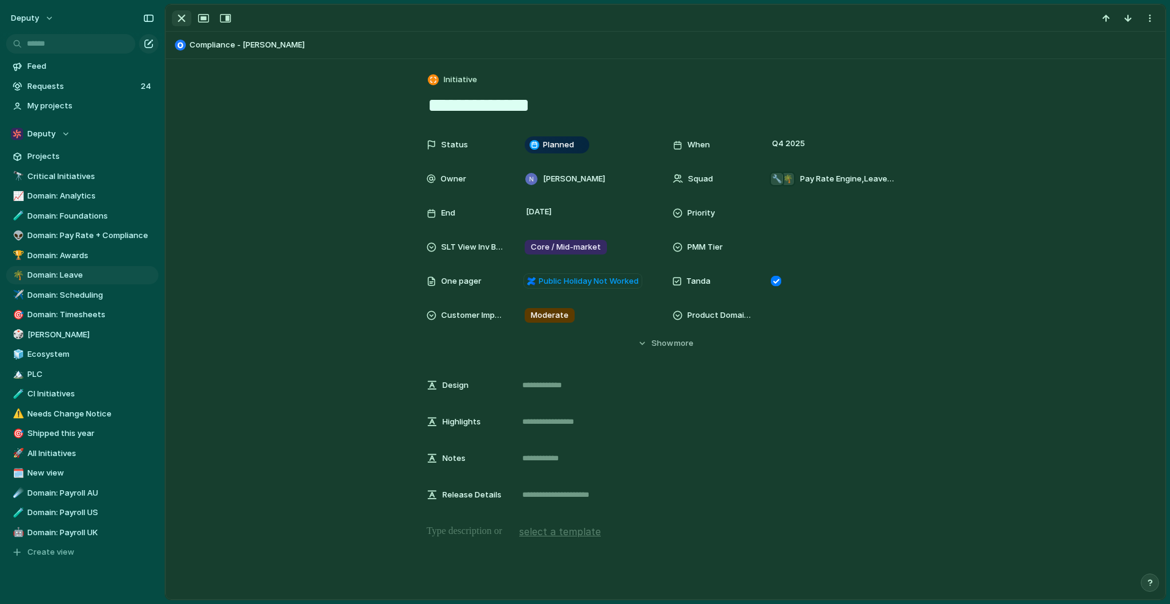
click at [180, 15] on div "button" at bounding box center [181, 18] width 15 height 15
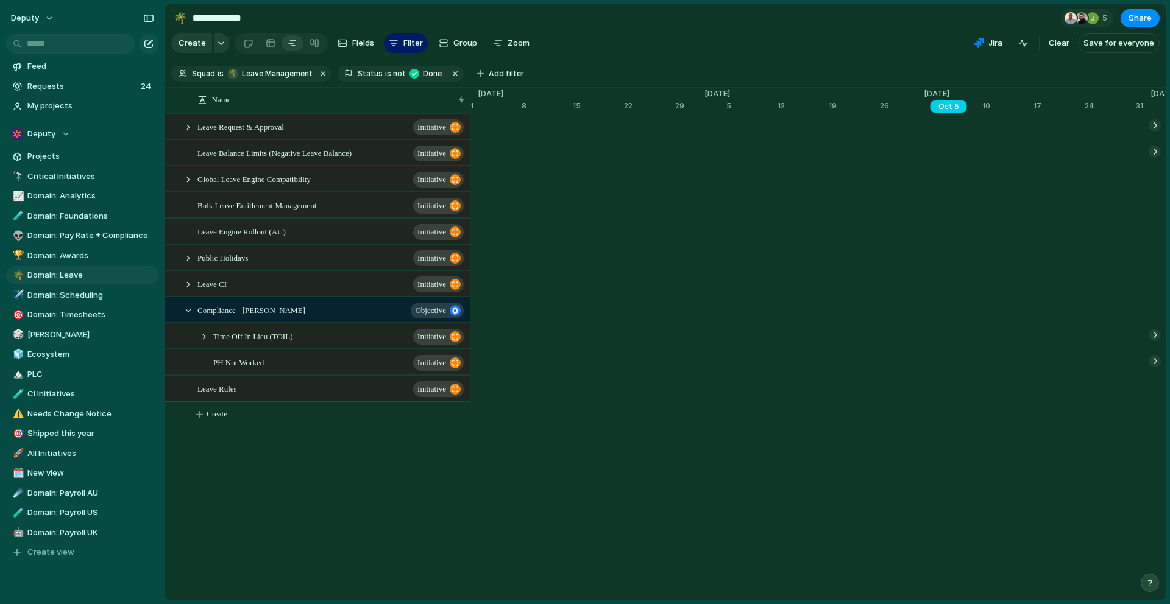
click at [950, 91] on span "[DATE]" at bounding box center [936, 94] width 40 height 12
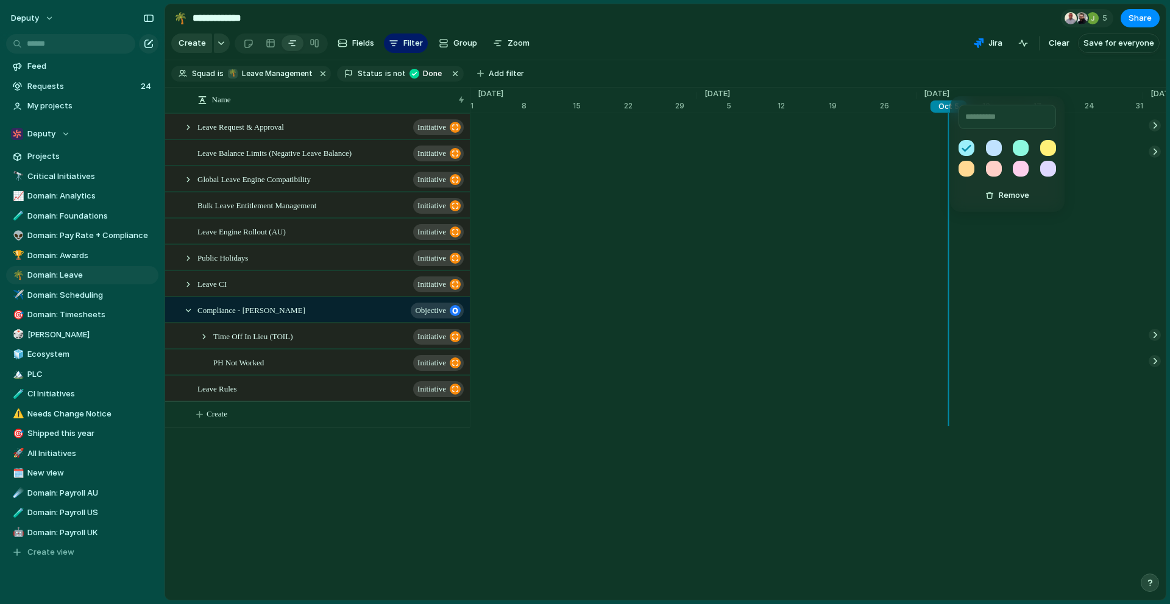
click at [601, 523] on div "Remove" at bounding box center [585, 302] width 1170 height 604
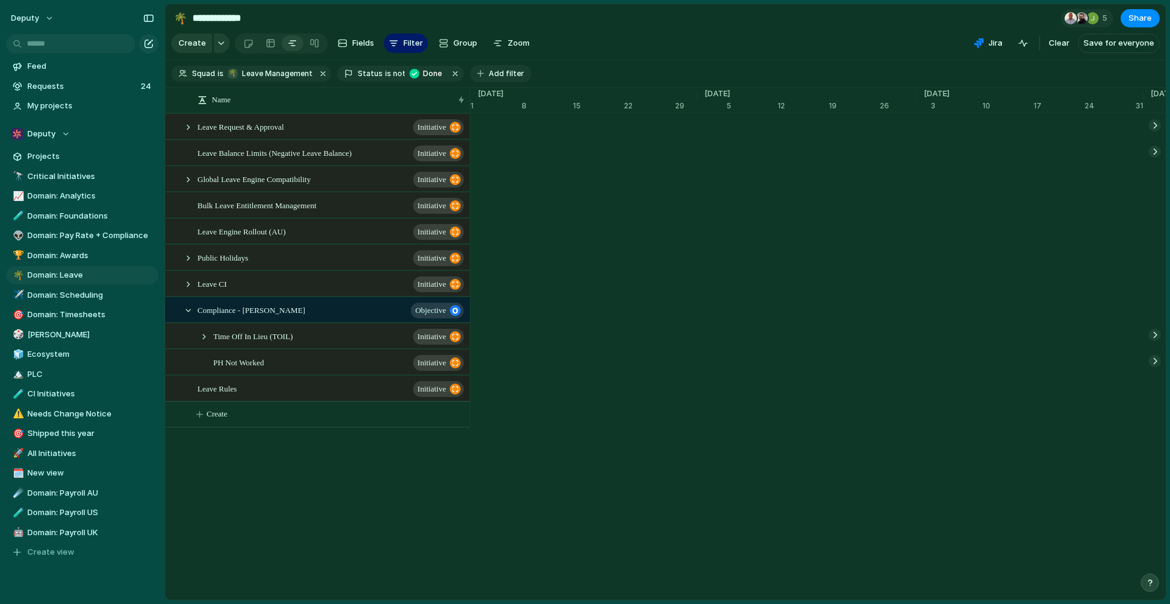
click at [478, 76] on button "Add filter" at bounding box center [501, 73] width 62 height 17
click at [682, 68] on div "CI Priority End When Description Priority Cycle Design Roundtable Escalate SLT …" at bounding box center [585, 302] width 1170 height 604
